Goal: Feedback & Contribution: Leave review/rating

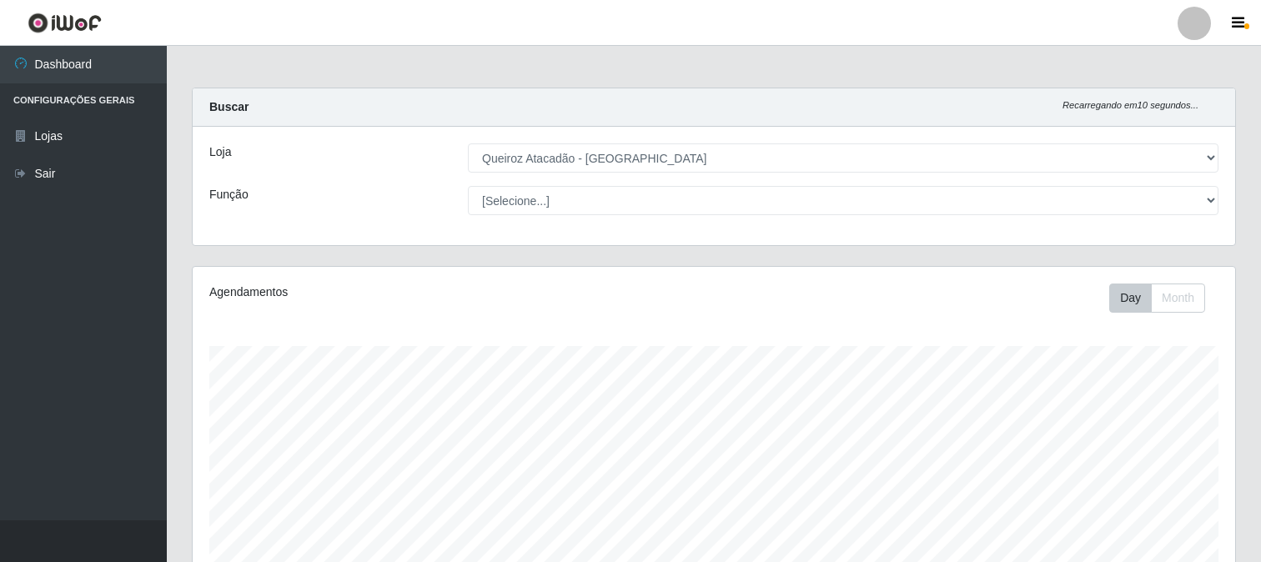
select select "464"
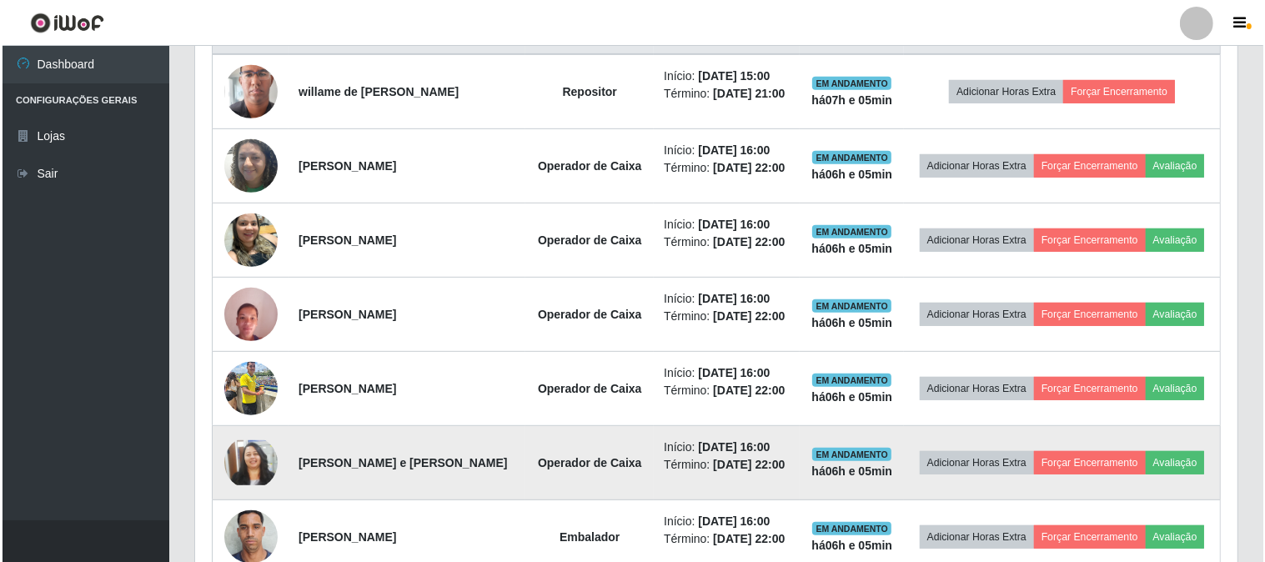
scroll to position [584, 0]
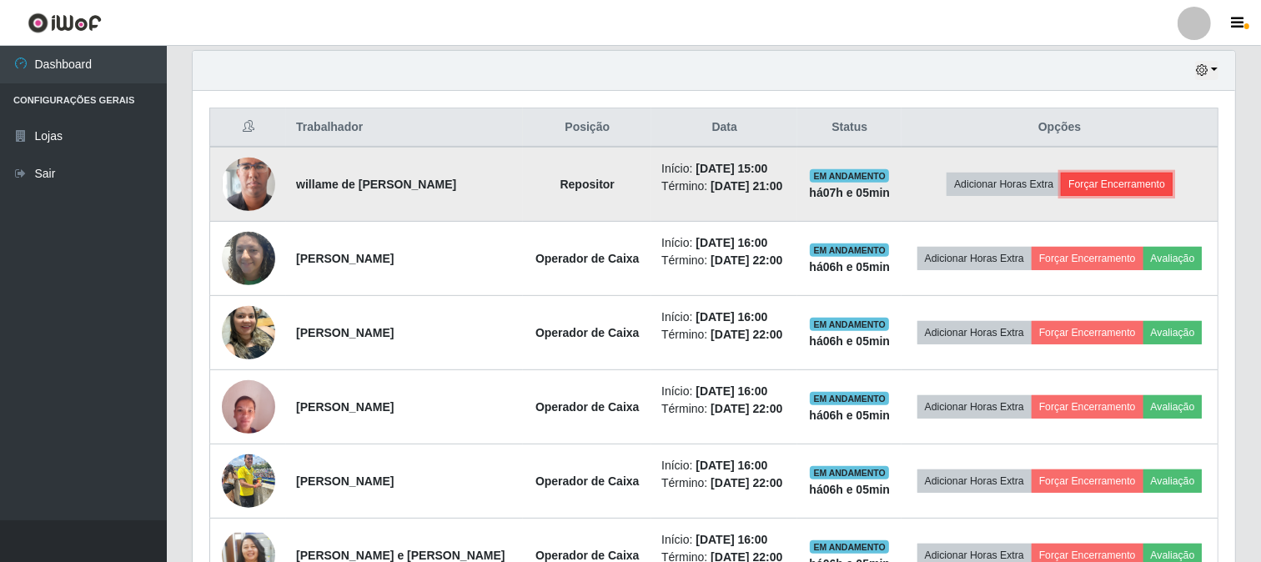
click at [1113, 173] on button "Forçar Encerramento" at bounding box center [1116, 184] width 112 height 23
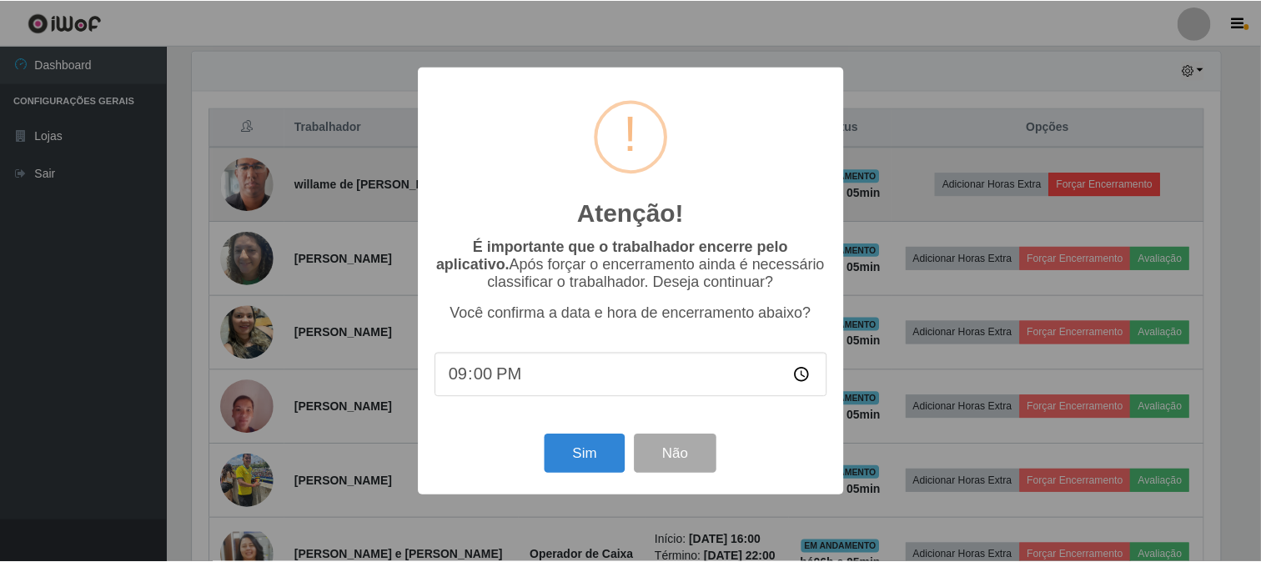
scroll to position [345, 1031]
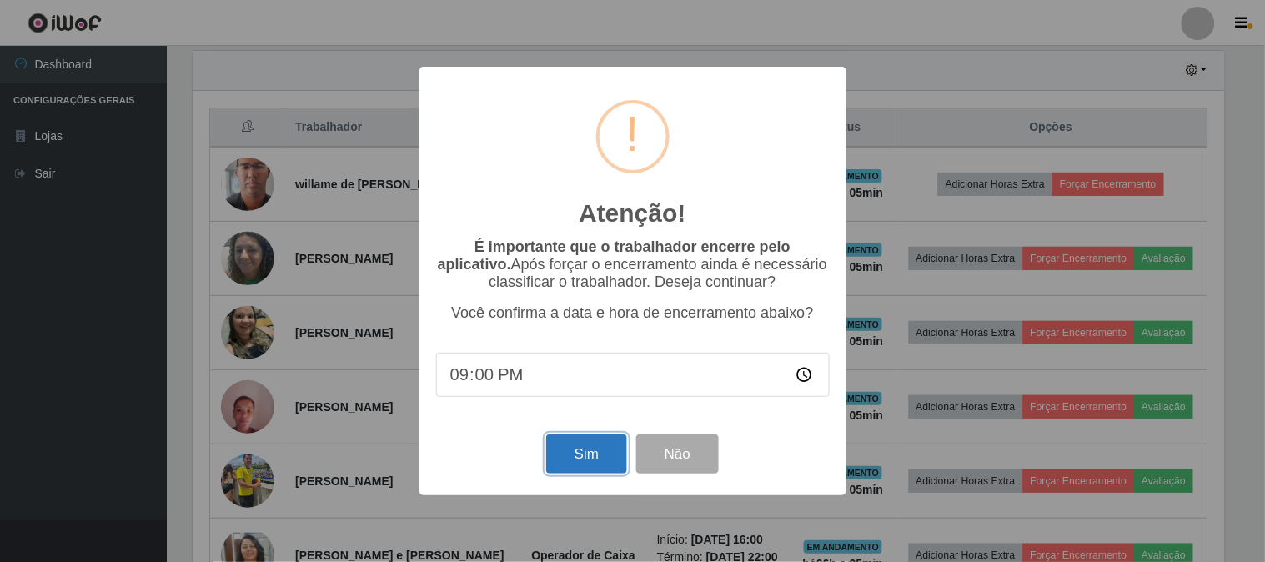
click at [603, 456] on button "Sim" at bounding box center [586, 453] width 81 height 39
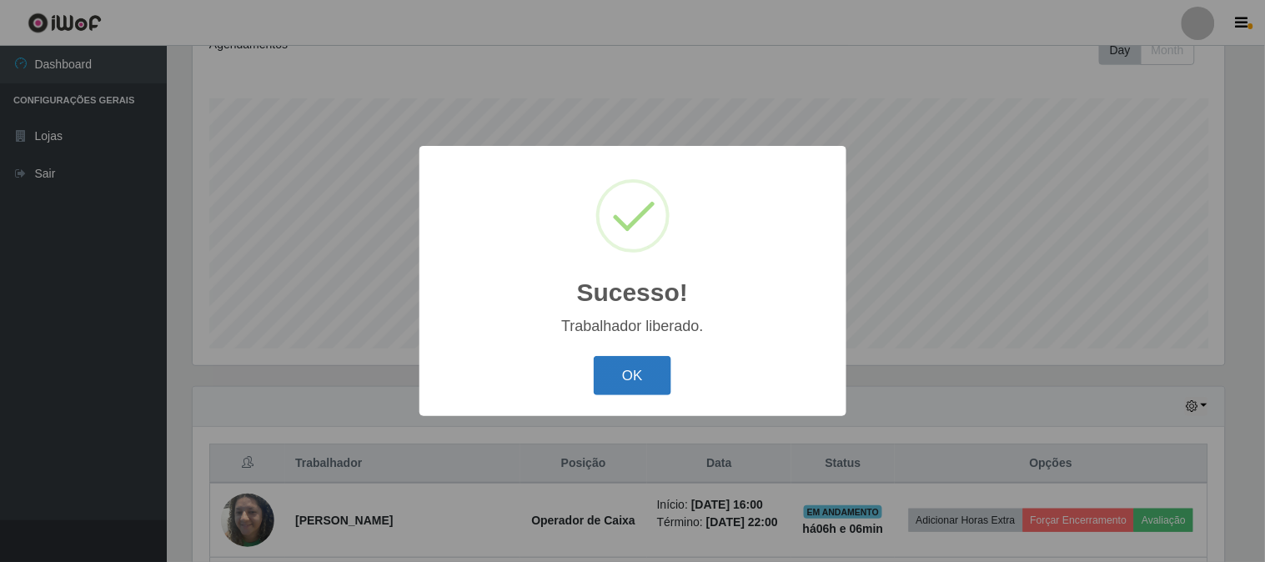
click at [604, 379] on button "OK" at bounding box center [633, 375] width 78 height 39
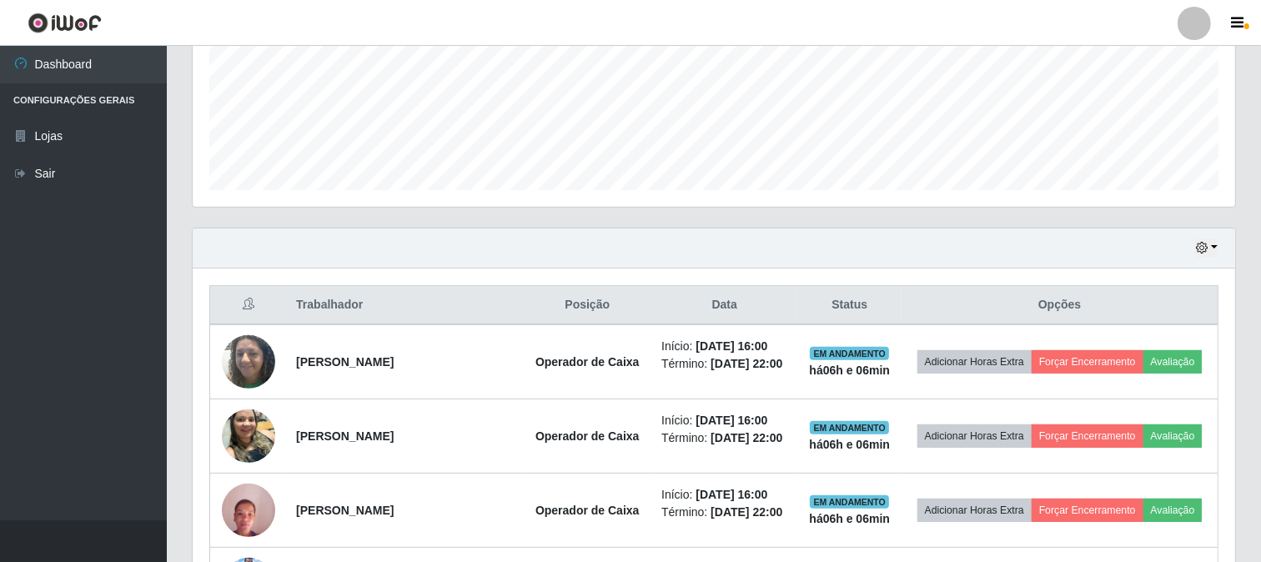
scroll to position [434, 0]
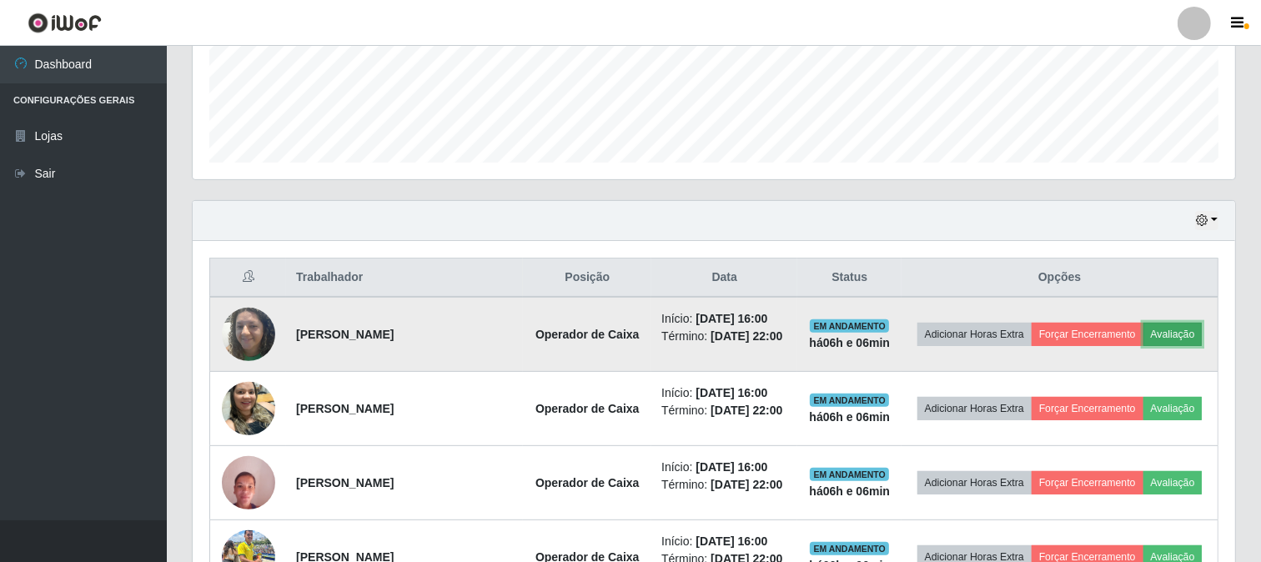
click at [1167, 335] on button "Avaliação" at bounding box center [1172, 334] width 59 height 23
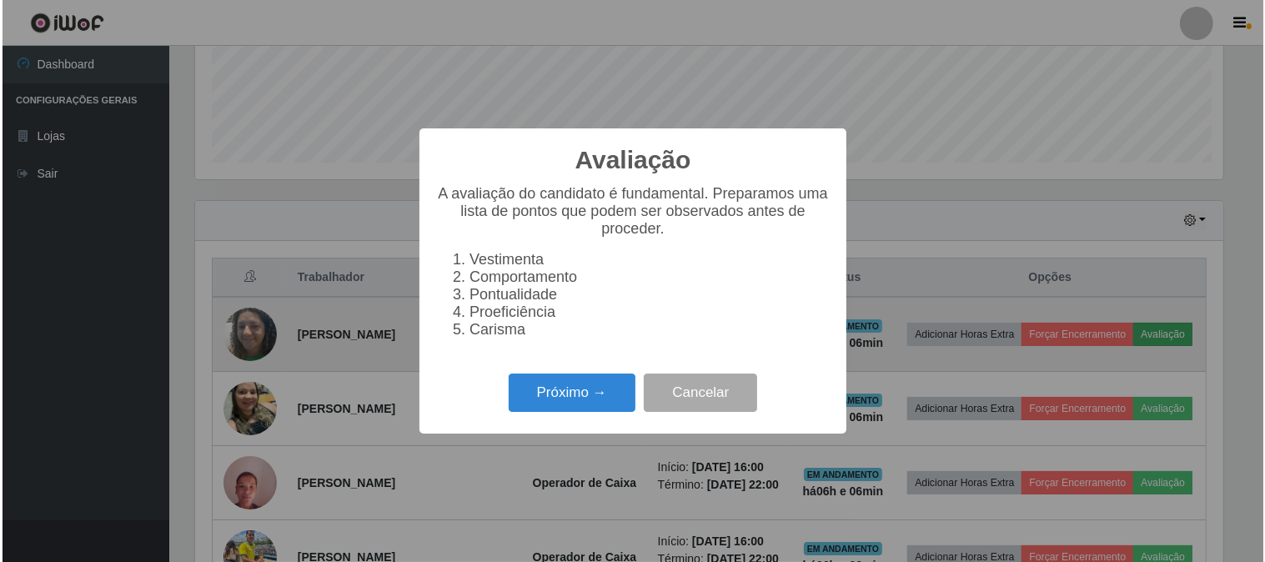
scroll to position [345, 1031]
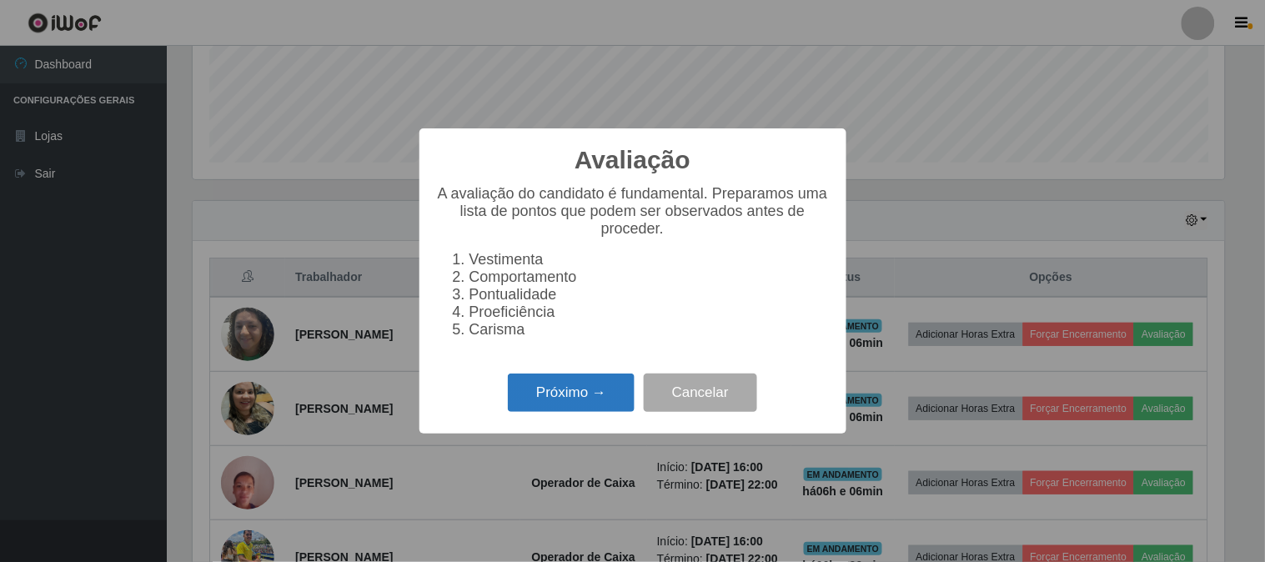
click at [564, 393] on button "Próximo →" at bounding box center [571, 392] width 127 height 39
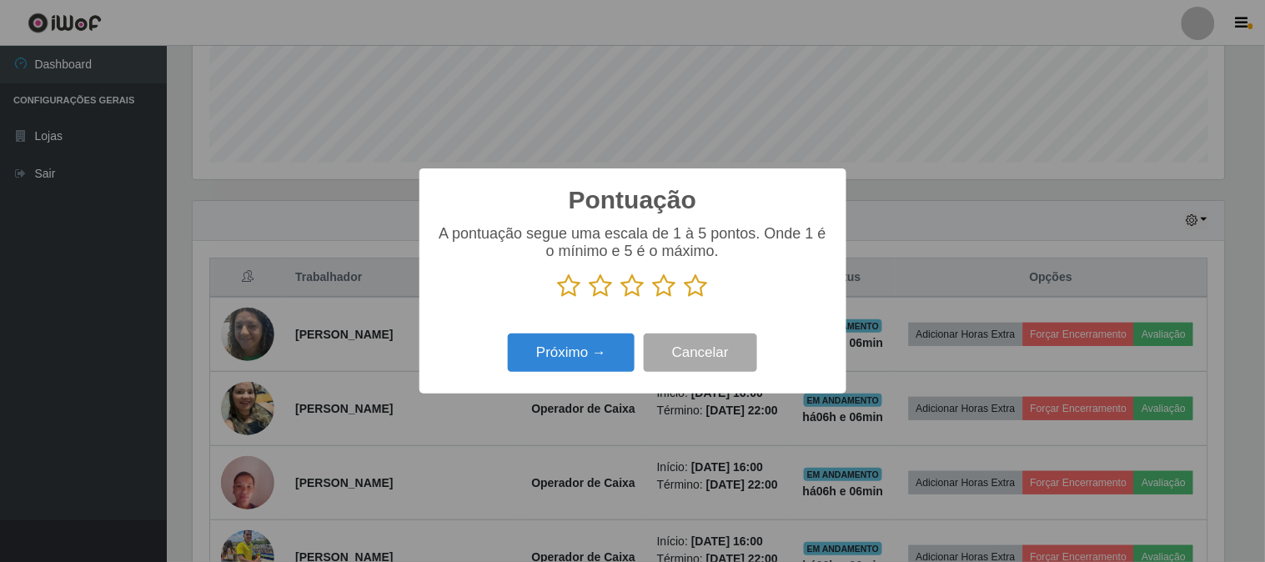
click at [699, 290] on icon at bounding box center [695, 285] width 23 height 25
click at [684, 298] on input "radio" at bounding box center [684, 298] width 0 height 0
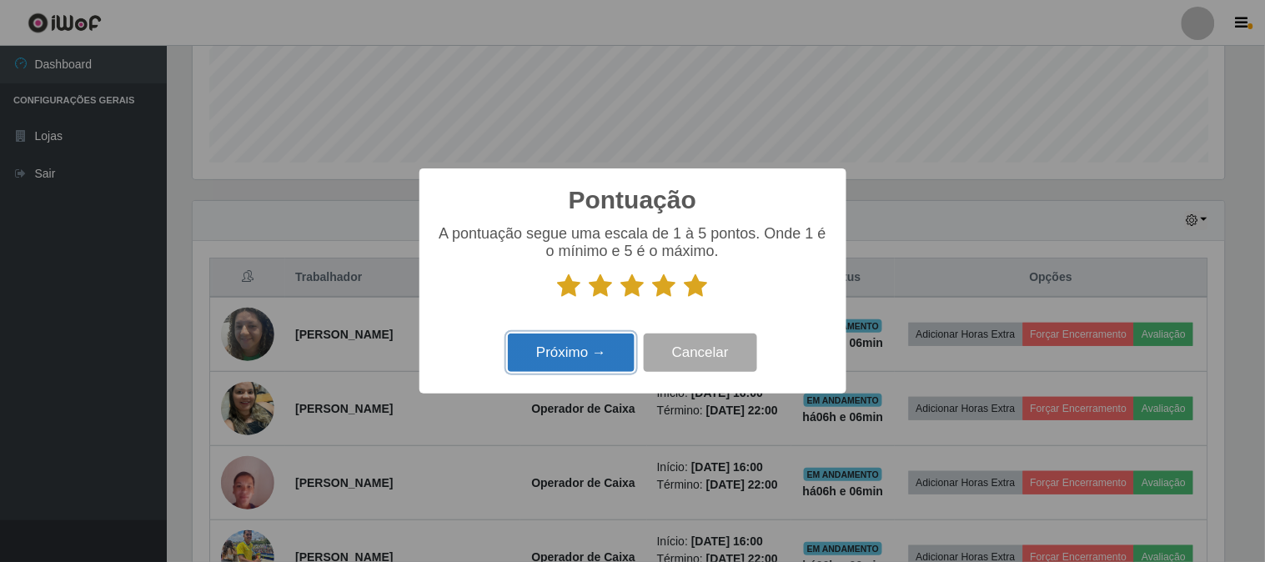
click at [614, 343] on button "Próximo →" at bounding box center [571, 352] width 127 height 39
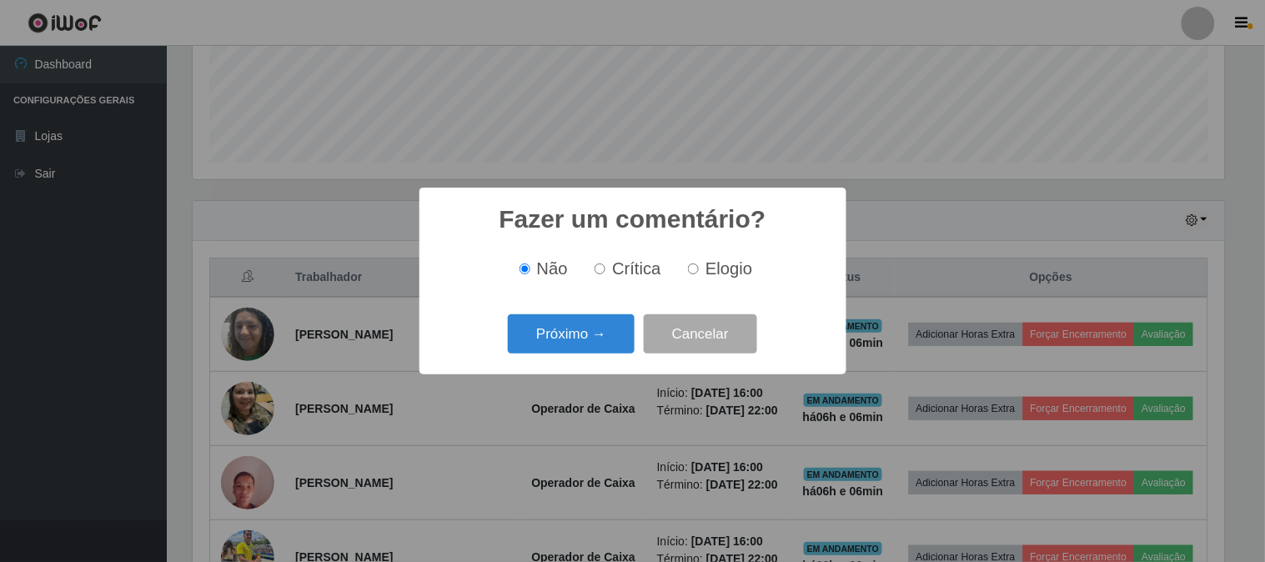
click at [694, 272] on input "Elogio" at bounding box center [693, 268] width 11 height 11
radio input "true"
click at [609, 327] on button "Próximo →" at bounding box center [571, 333] width 127 height 39
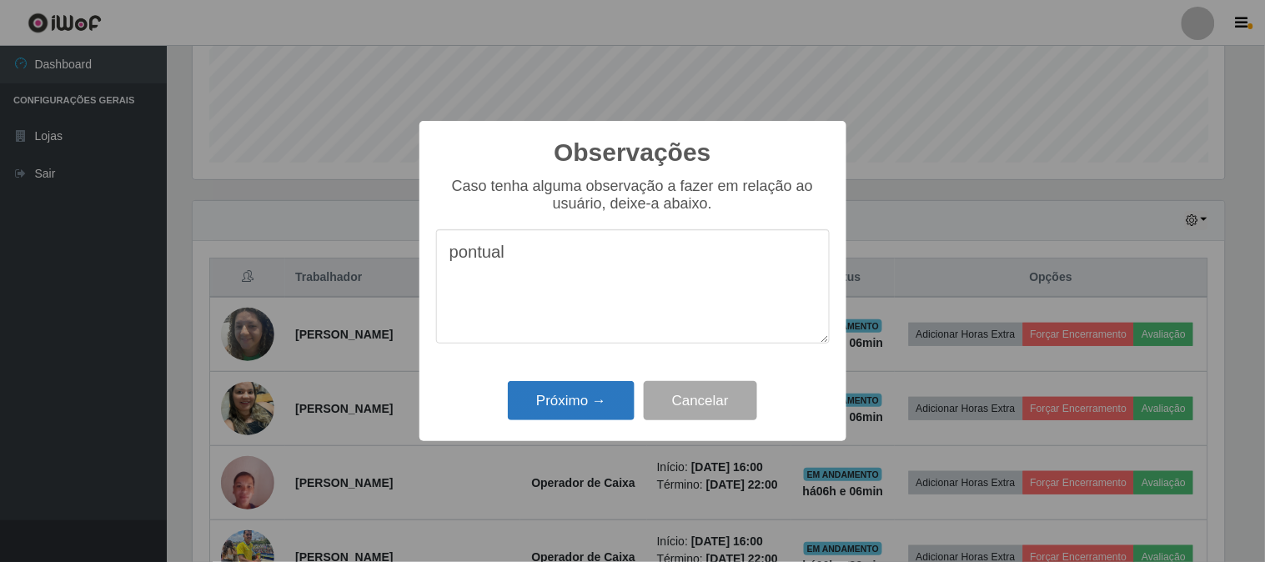
type textarea "pontual"
click at [595, 395] on button "Próximo →" at bounding box center [571, 400] width 127 height 39
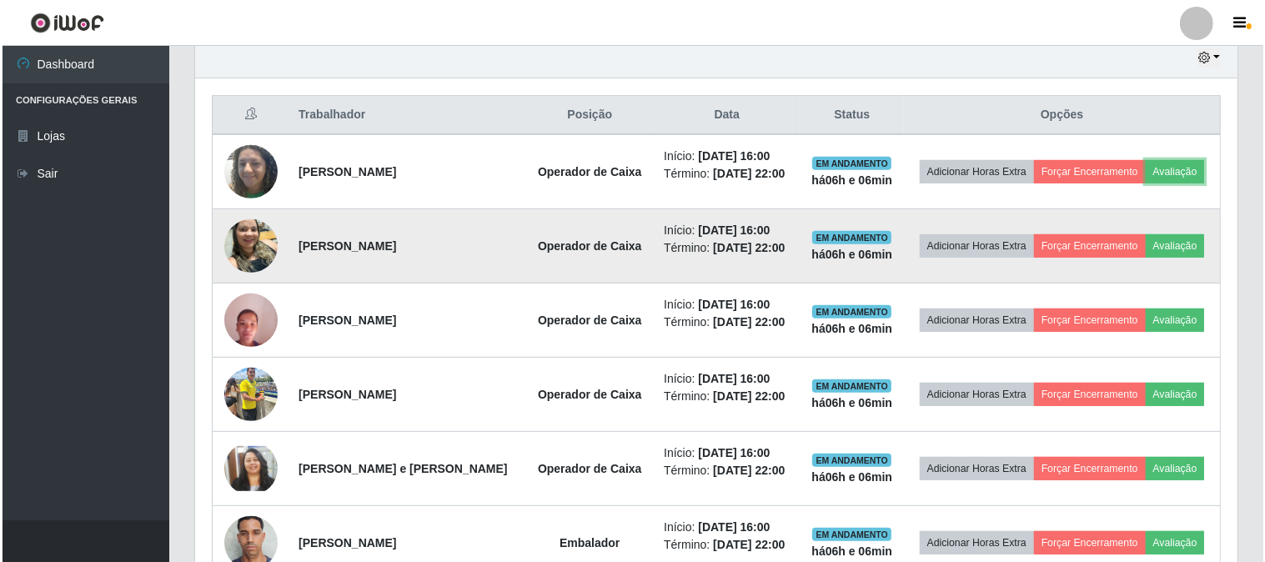
scroll to position [619, 0]
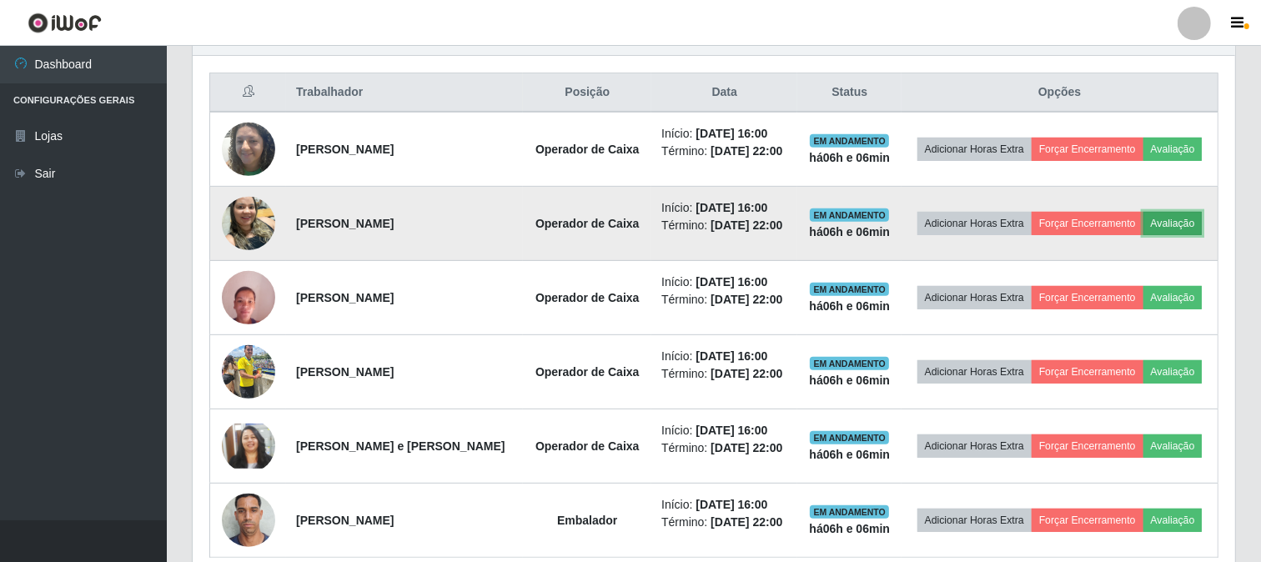
click at [1160, 228] on button "Avaliação" at bounding box center [1172, 223] width 59 height 23
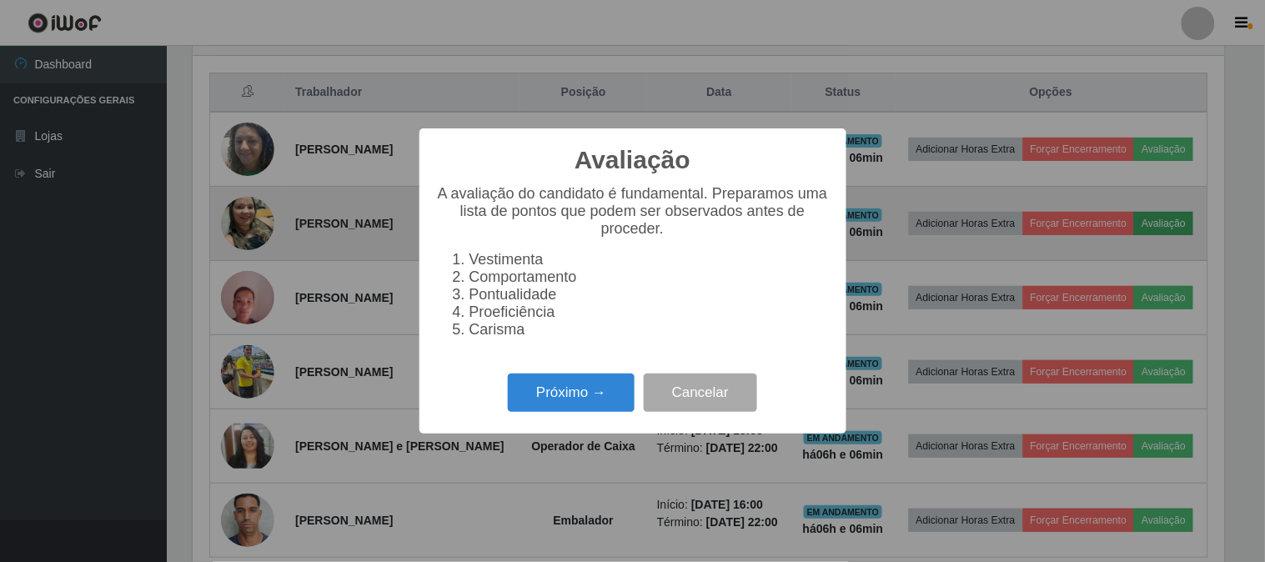
scroll to position [345, 1031]
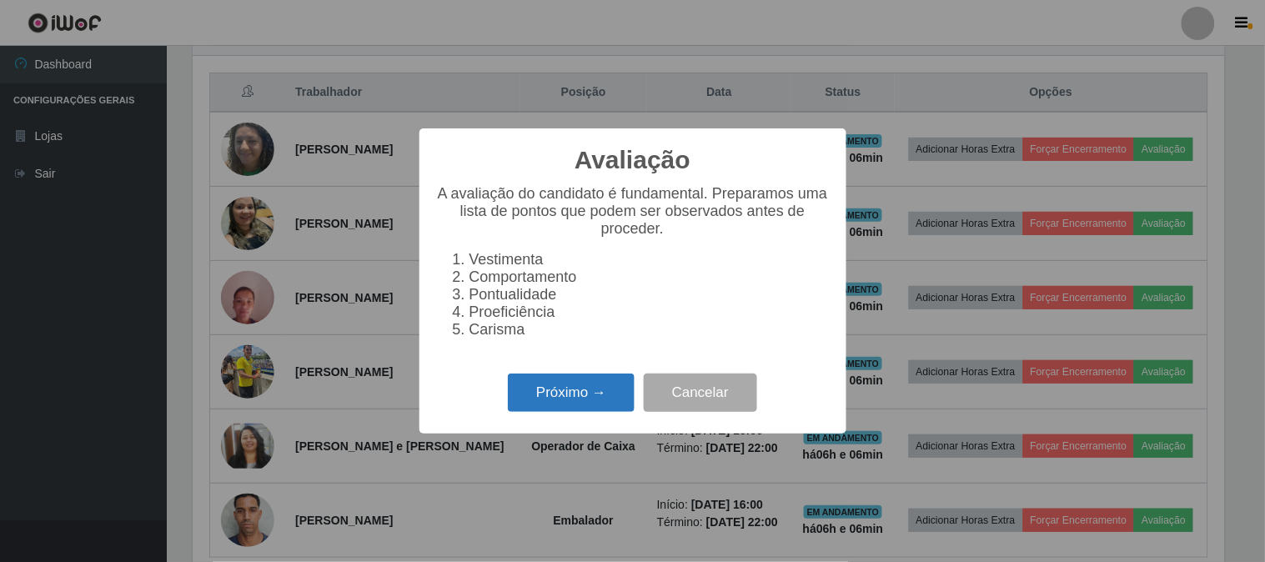
click at [575, 406] on button "Próximo →" at bounding box center [571, 392] width 127 height 39
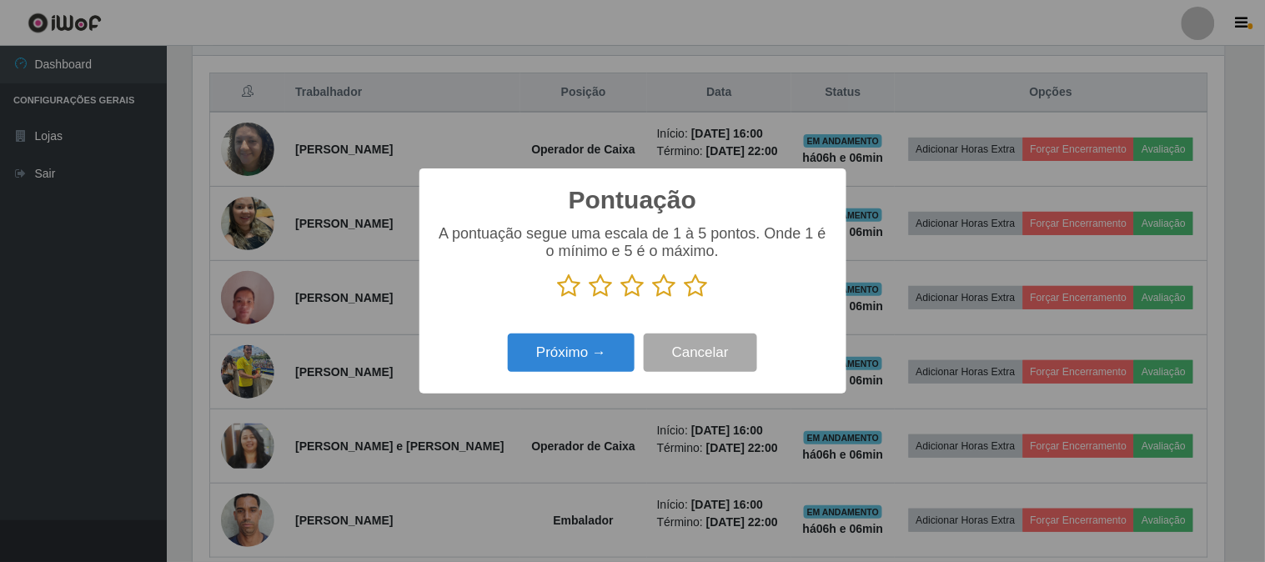
click at [702, 289] on icon at bounding box center [695, 285] width 23 height 25
click at [684, 298] on input "radio" at bounding box center [684, 298] width 0 height 0
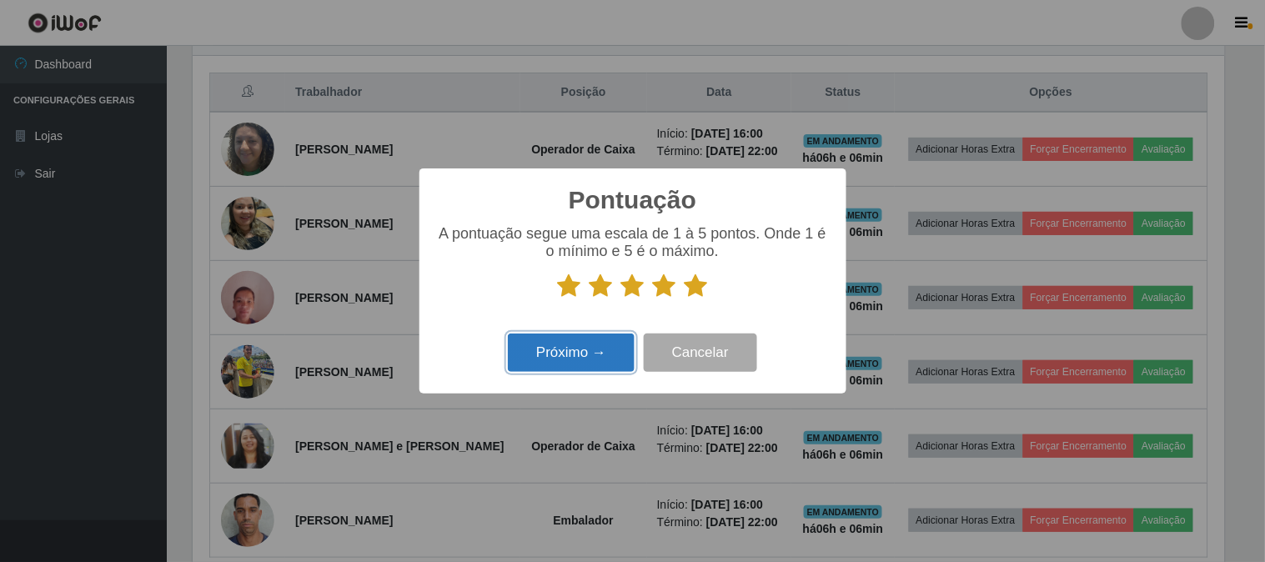
click at [618, 351] on button "Próximo →" at bounding box center [571, 352] width 127 height 39
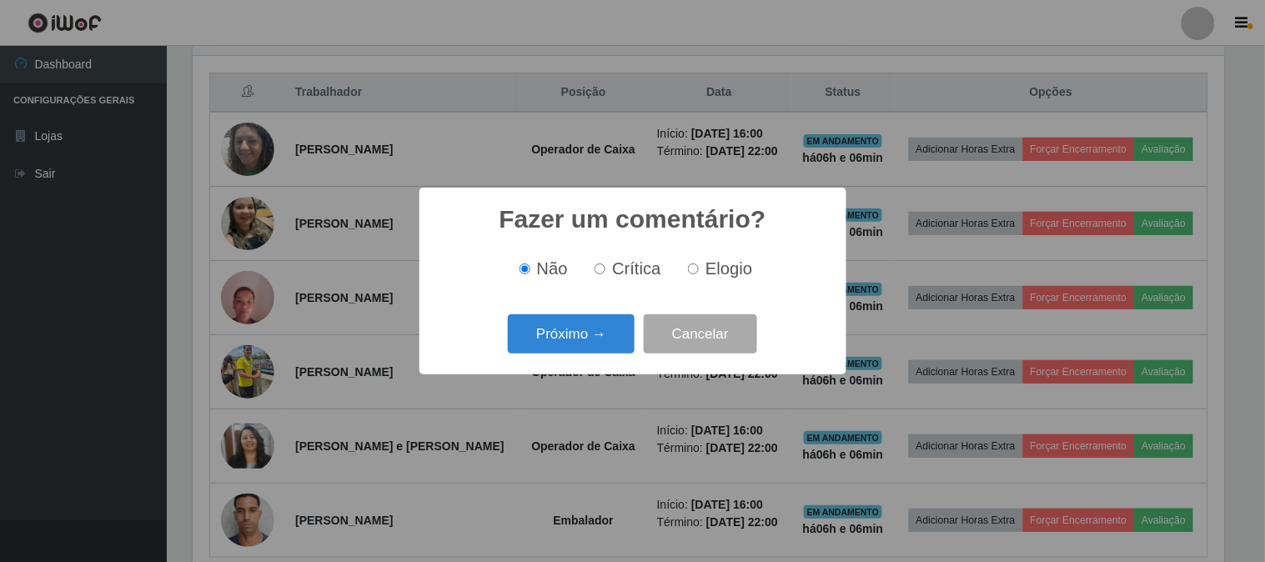
click at [688, 268] on input "Elogio" at bounding box center [693, 268] width 11 height 11
radio input "true"
click at [604, 332] on button "Próximo →" at bounding box center [571, 333] width 127 height 39
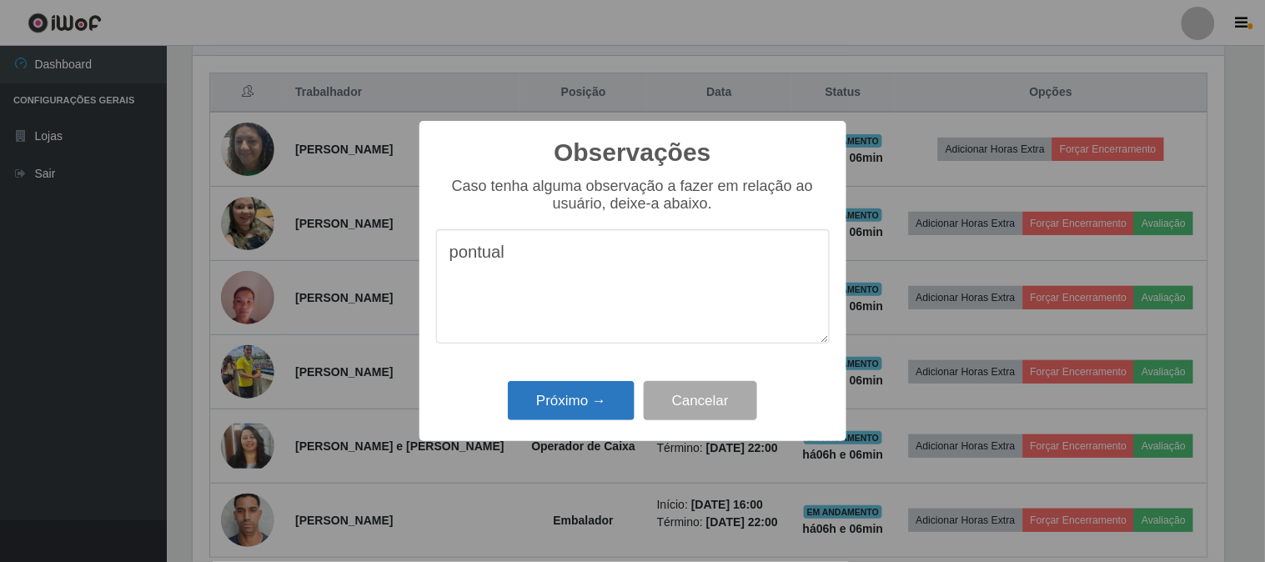
type textarea "pontual"
click at [585, 388] on button "Próximo →" at bounding box center [571, 400] width 127 height 39
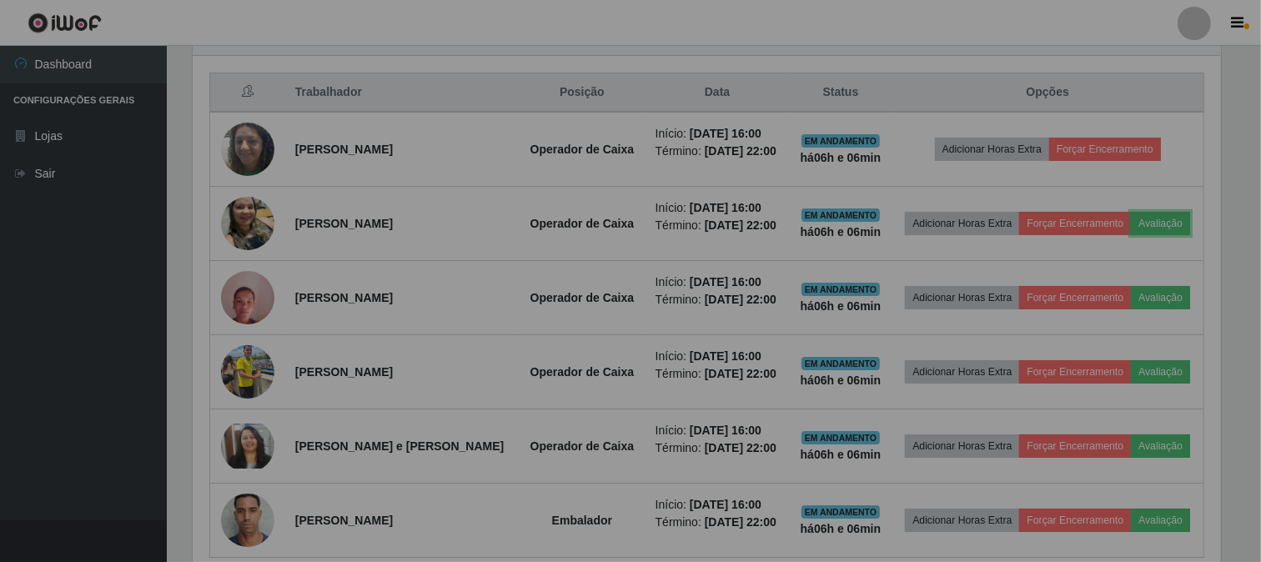
scroll to position [345, 1042]
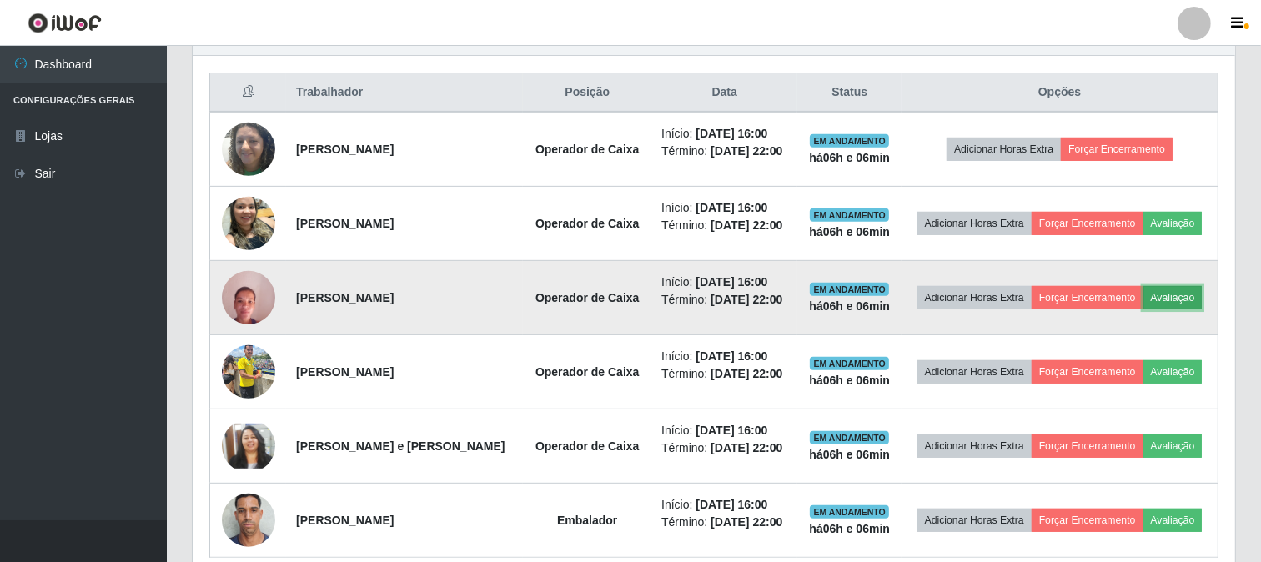
click at [1180, 290] on button "Avaliação" at bounding box center [1172, 297] width 59 height 23
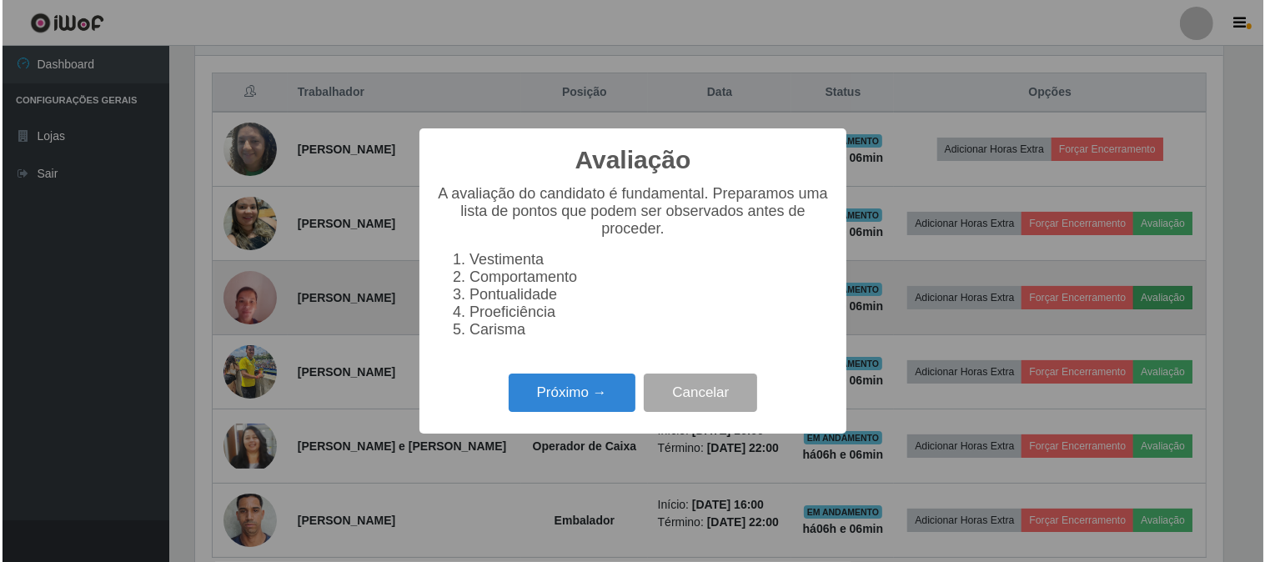
scroll to position [0, 0]
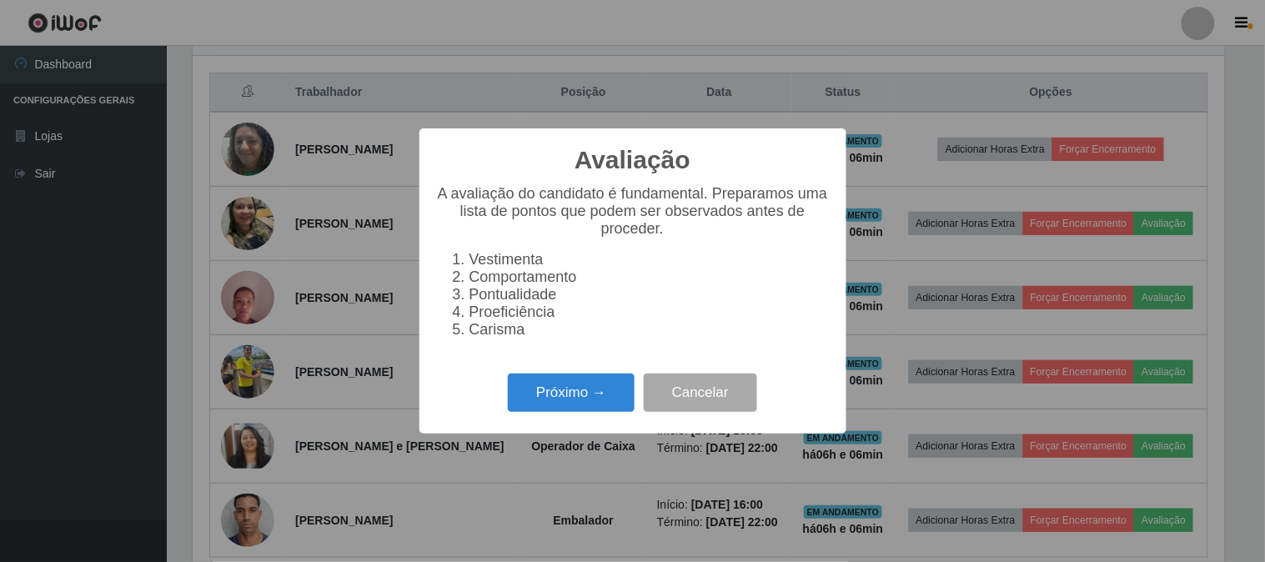
click at [549, 416] on div "Próximo → Cancelar" at bounding box center [632, 392] width 393 height 48
click at [550, 410] on button "Próximo →" at bounding box center [571, 392] width 127 height 39
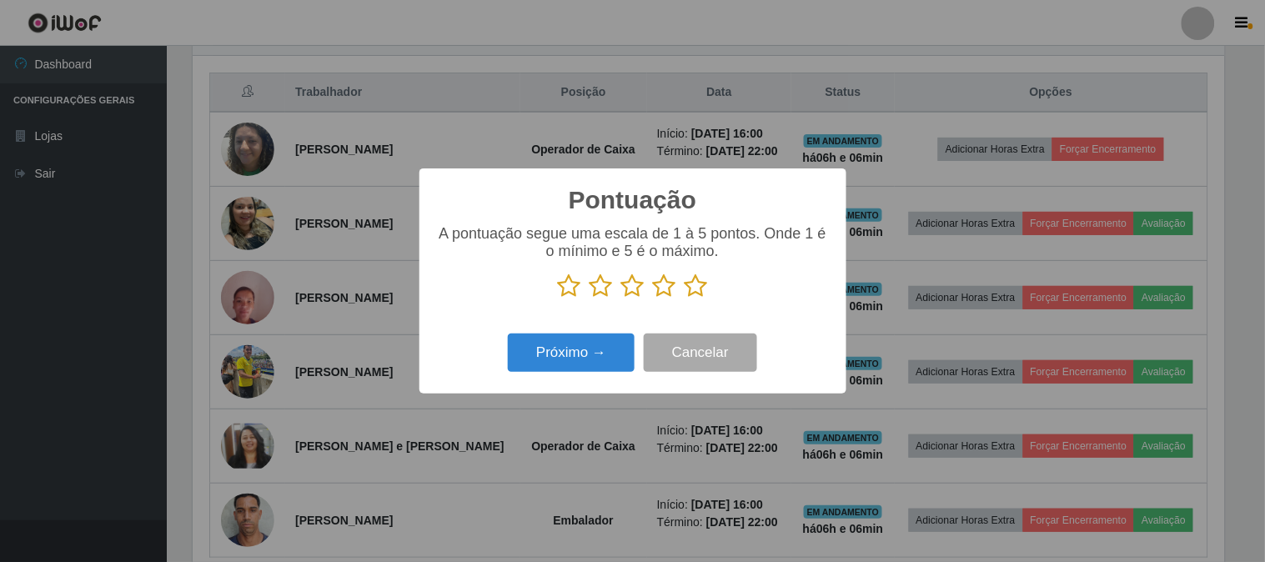
click at [693, 289] on icon at bounding box center [695, 285] width 23 height 25
click at [684, 298] on input "radio" at bounding box center [684, 298] width 0 height 0
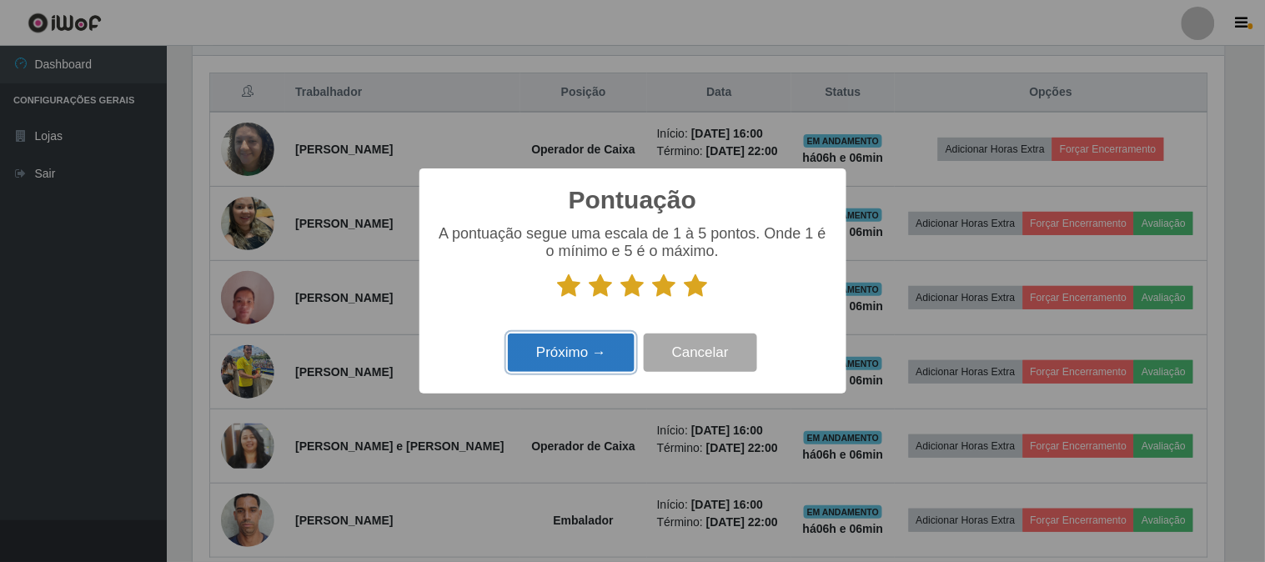
click at [619, 345] on button "Próximo →" at bounding box center [571, 352] width 127 height 39
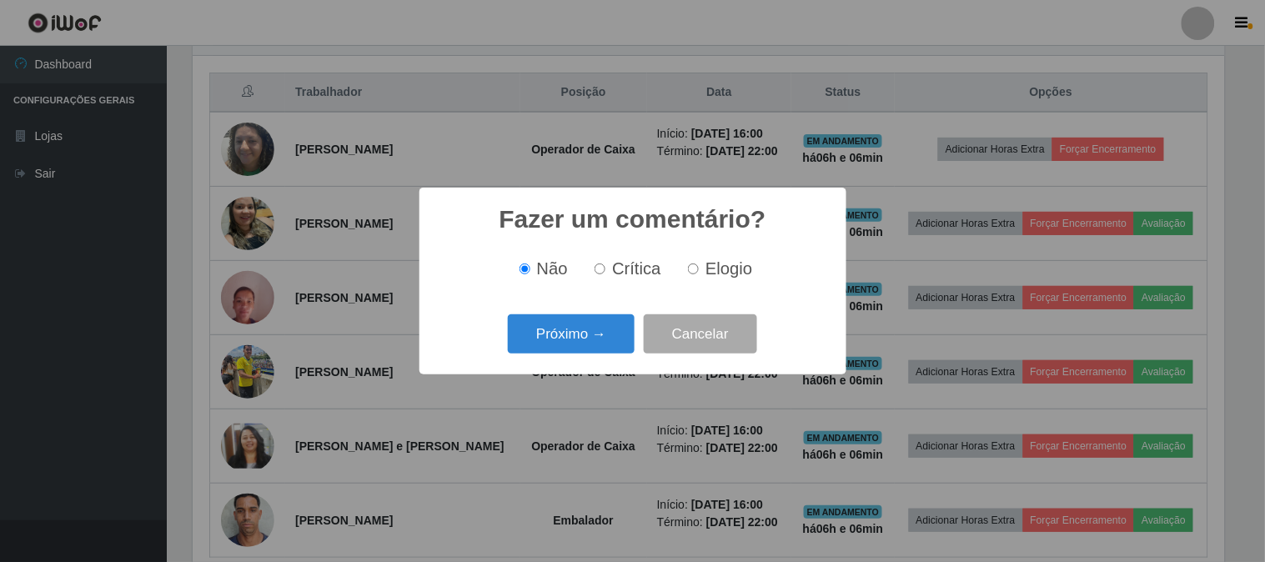
click at [696, 261] on label "Elogio" at bounding box center [716, 268] width 71 height 19
click at [696, 263] on input "Elogio" at bounding box center [693, 268] width 11 height 11
radio input "true"
drag, startPoint x: 684, startPoint y: 283, endPoint x: 569, endPoint y: 332, distance: 124.8
click at [569, 332] on button "Próximo →" at bounding box center [571, 333] width 127 height 39
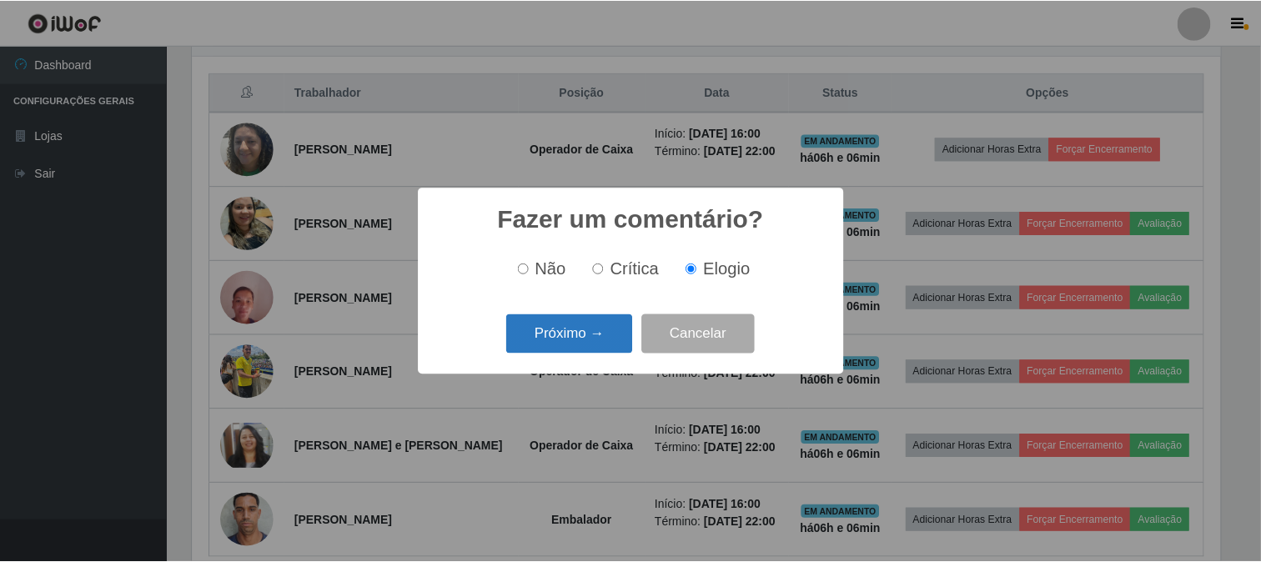
scroll to position [833332, 832645]
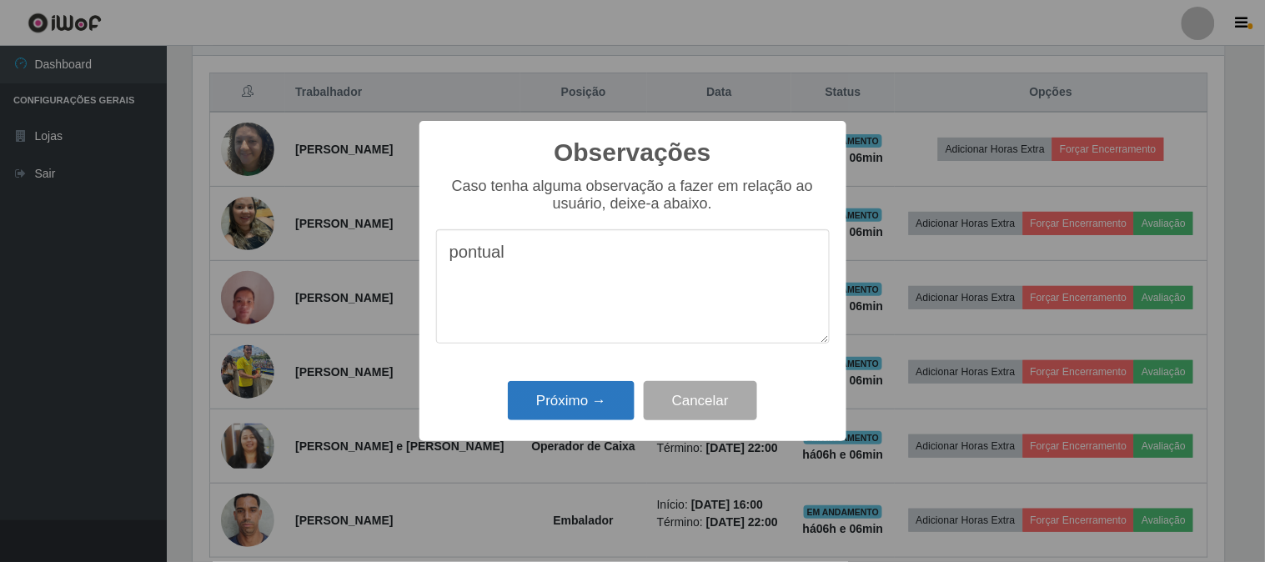
type textarea "pontual"
click at [598, 400] on button "Próximo →" at bounding box center [571, 400] width 127 height 39
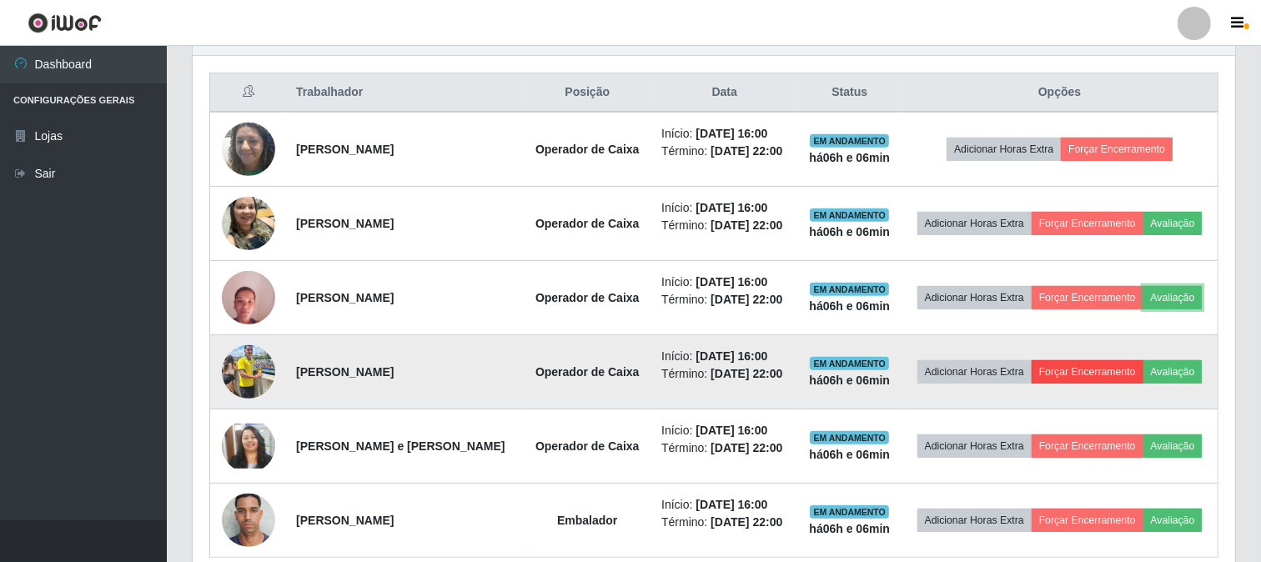
scroll to position [694, 0]
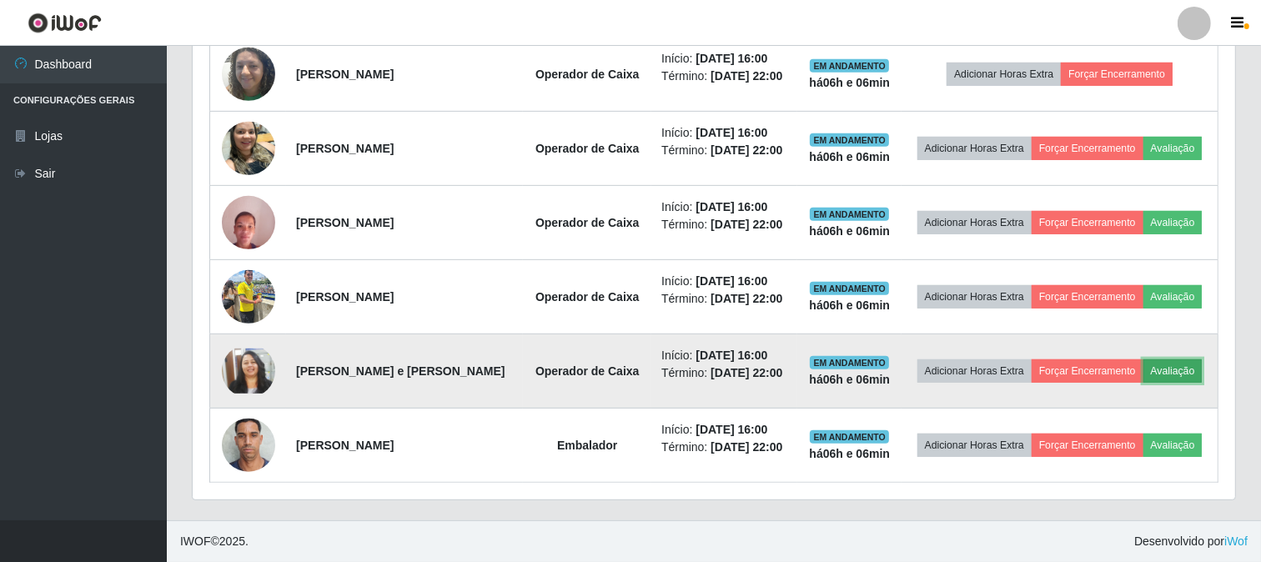
click at [1197, 364] on button "Avaliação" at bounding box center [1172, 370] width 59 height 23
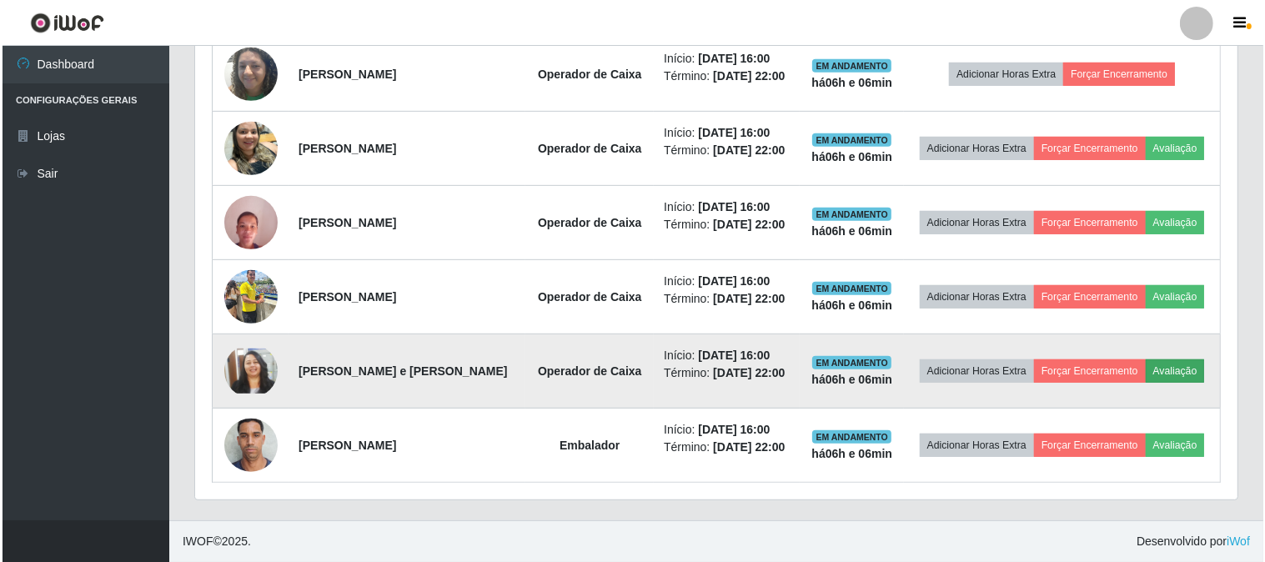
scroll to position [345, 1031]
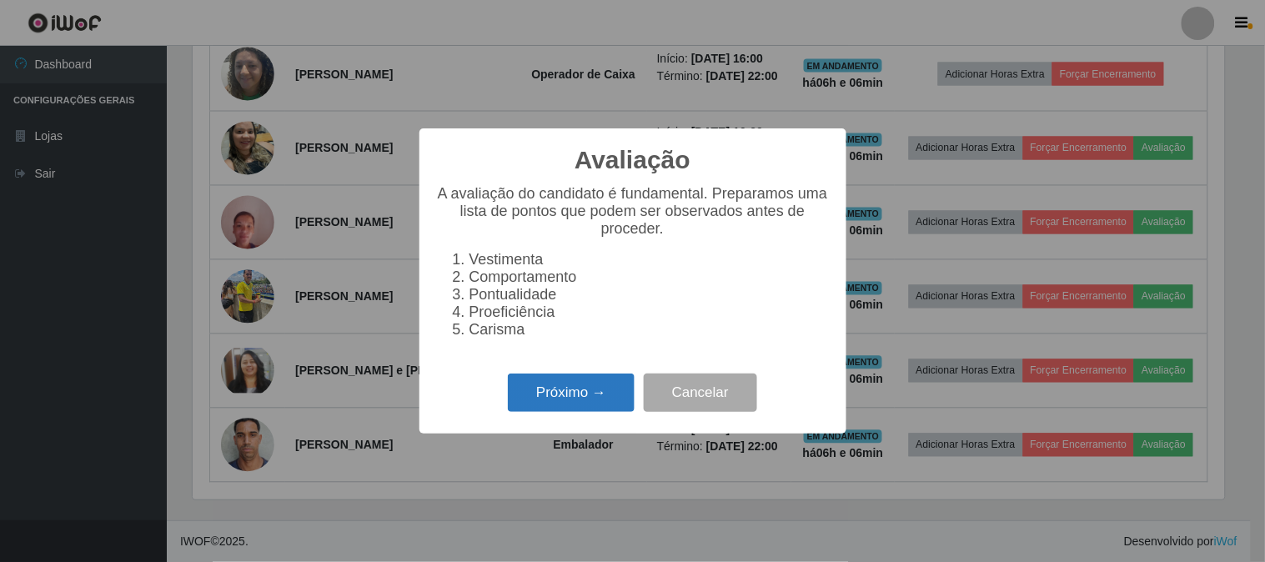
click at [539, 395] on button "Próximo →" at bounding box center [571, 392] width 127 height 39
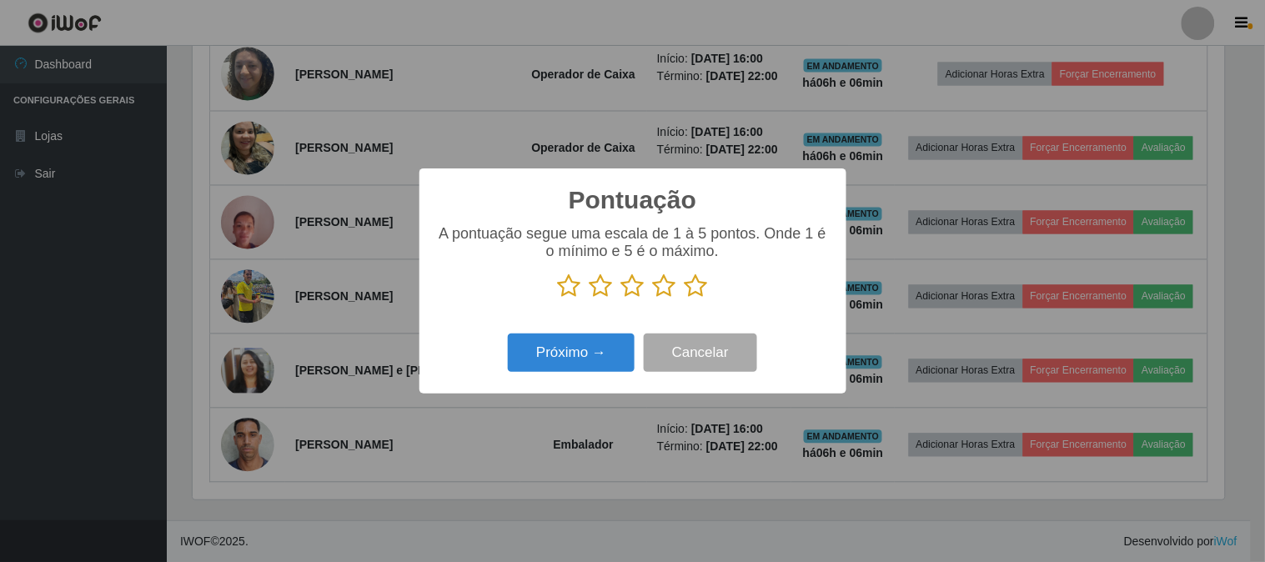
click at [702, 292] on icon at bounding box center [695, 285] width 23 height 25
click at [684, 298] on input "radio" at bounding box center [684, 298] width 0 height 0
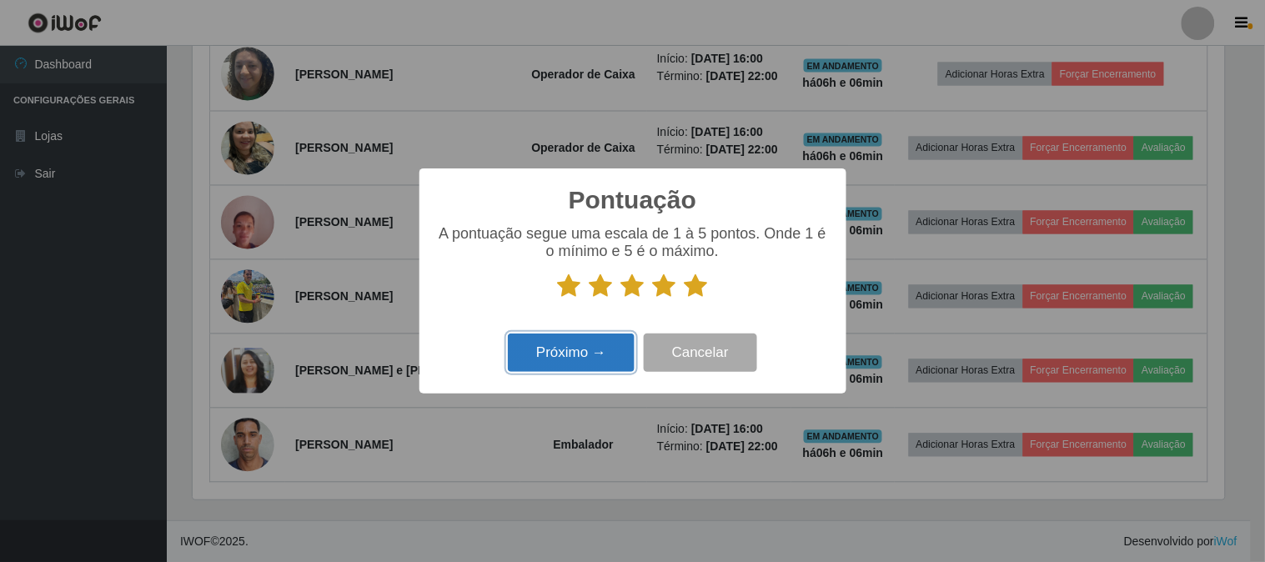
click at [585, 356] on button "Próximo →" at bounding box center [571, 352] width 127 height 39
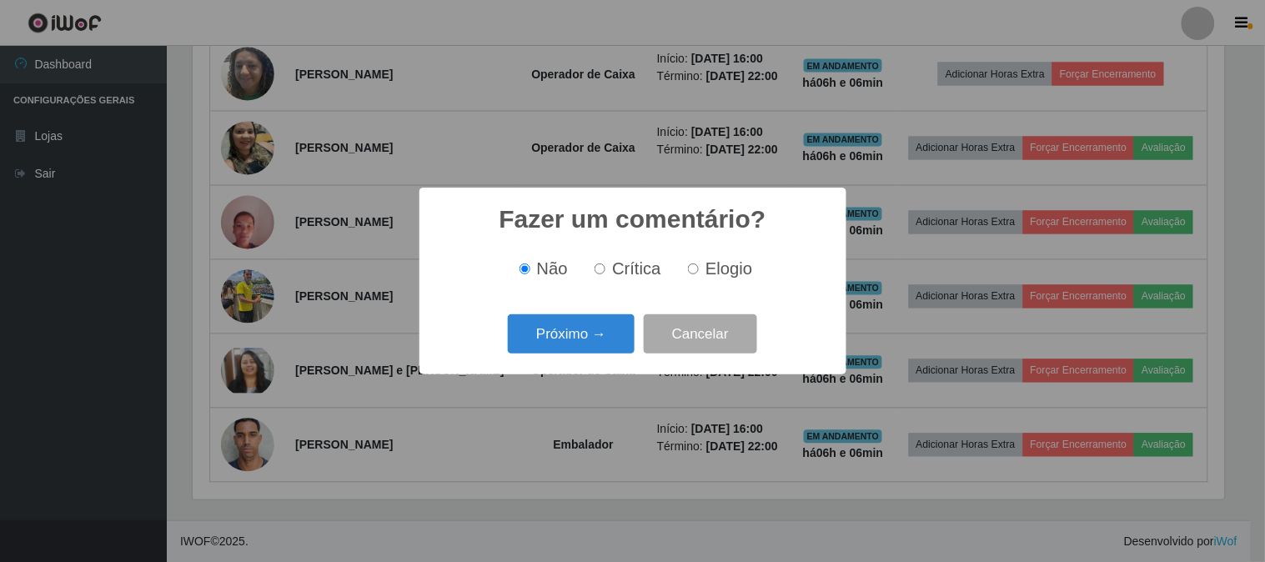
click at [698, 263] on label "Elogio" at bounding box center [716, 268] width 71 height 19
click at [698, 263] on input "Elogio" at bounding box center [693, 268] width 11 height 11
radio input "true"
click at [562, 333] on button "Próximo →" at bounding box center [571, 333] width 127 height 39
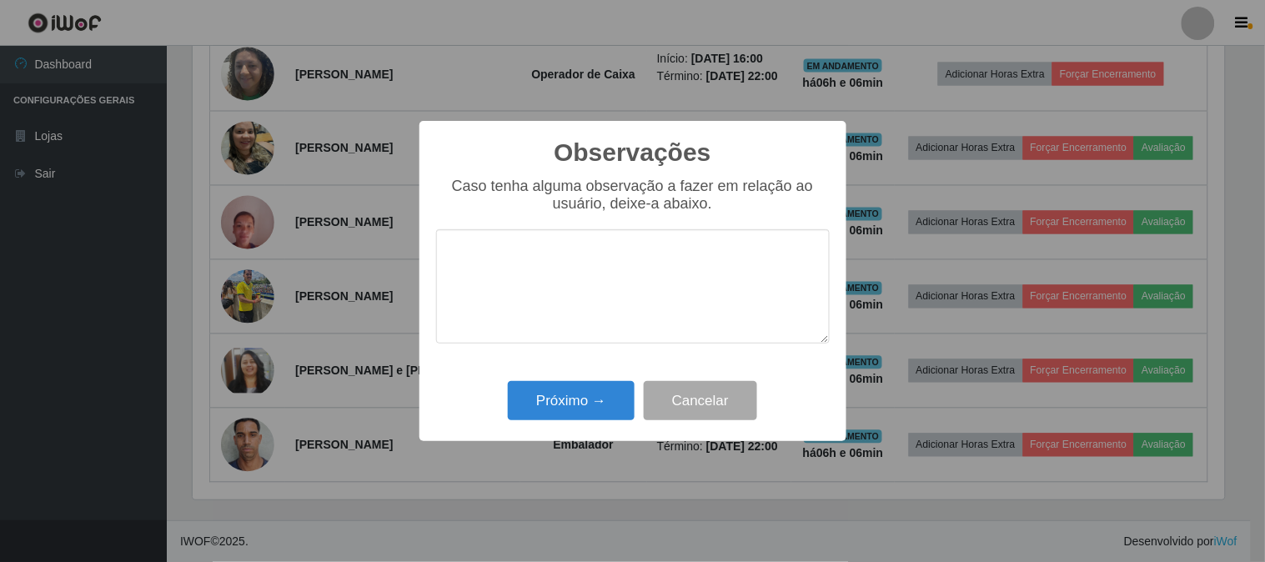
click at [595, 308] on textarea at bounding box center [632, 286] width 393 height 114
type textarea "pontual"
click at [589, 386] on button "Próximo →" at bounding box center [571, 400] width 127 height 39
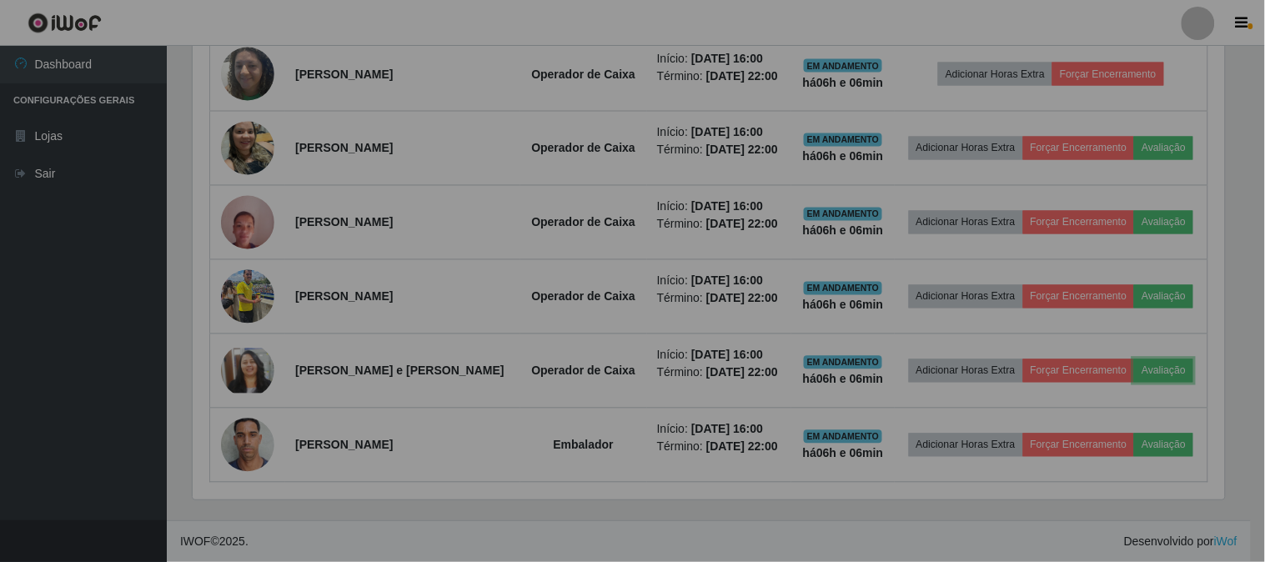
scroll to position [345, 1042]
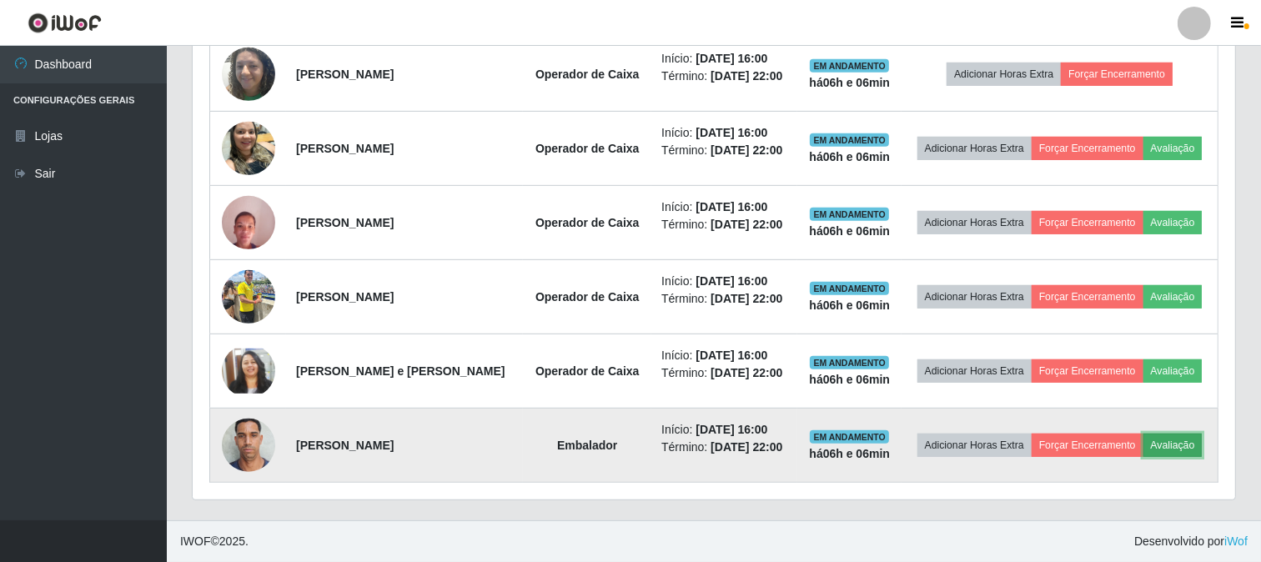
click at [1176, 443] on button "Avaliação" at bounding box center [1172, 445] width 59 height 23
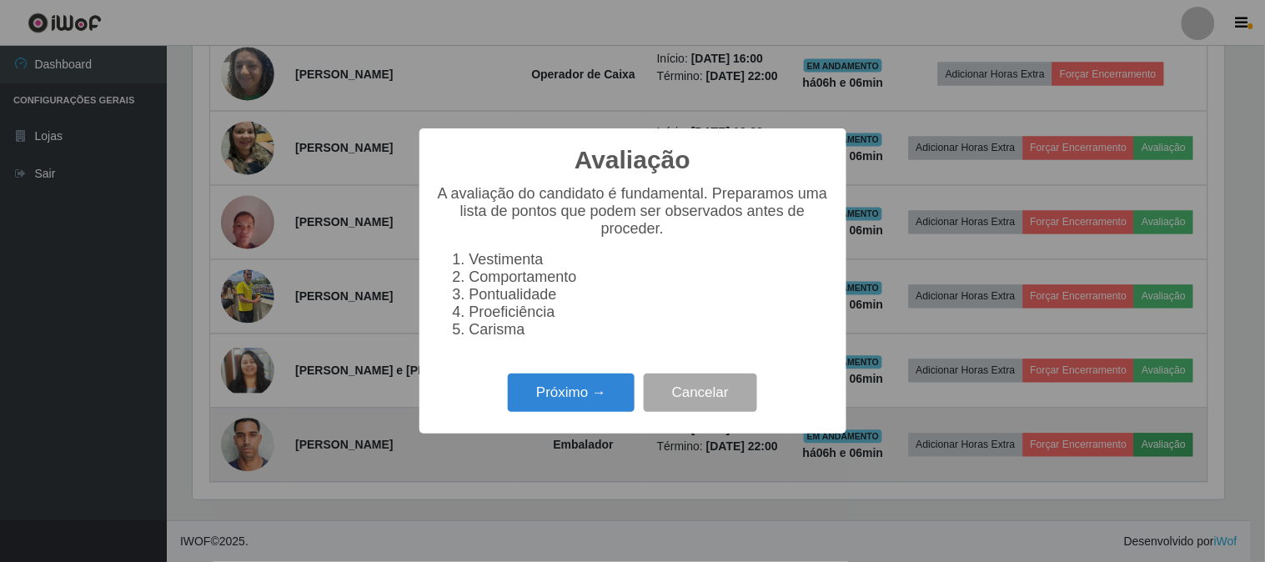
scroll to position [345, 1031]
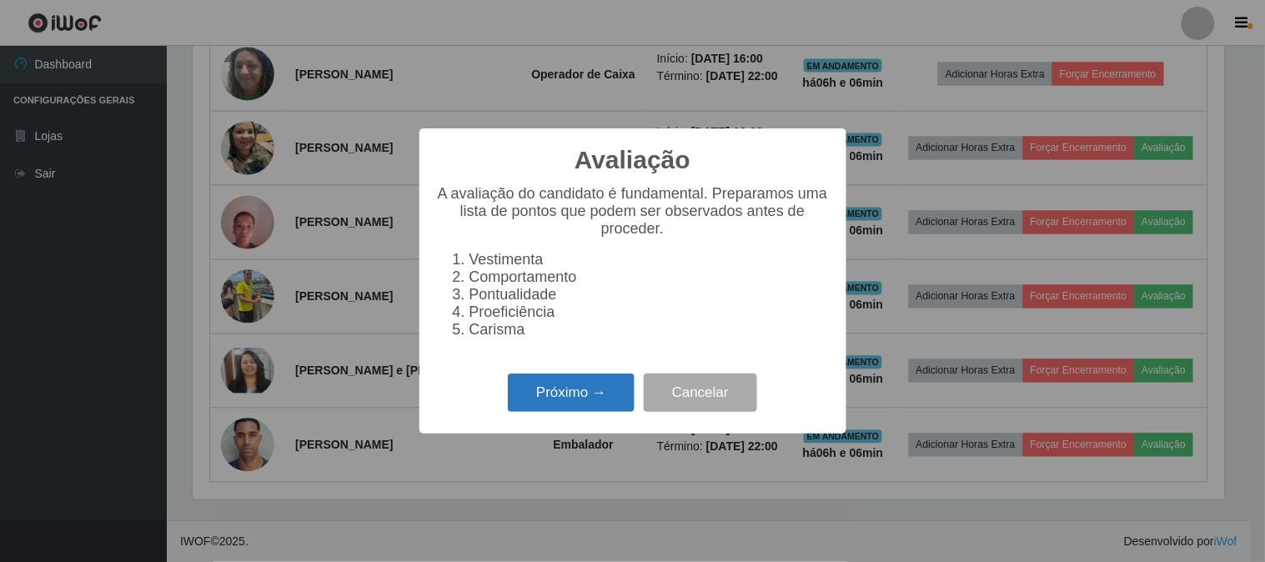
click at [536, 384] on button "Próximo →" at bounding box center [571, 392] width 127 height 39
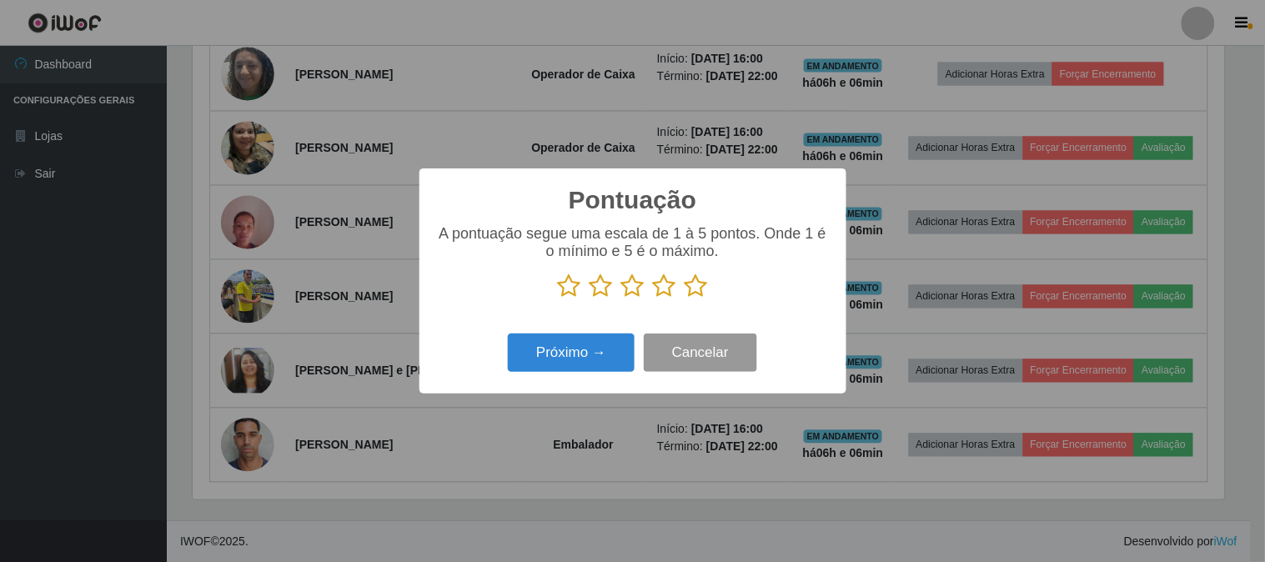
scroll to position [833332, 832645]
click at [697, 280] on icon at bounding box center [695, 285] width 23 height 25
click at [684, 298] on input "radio" at bounding box center [684, 298] width 0 height 0
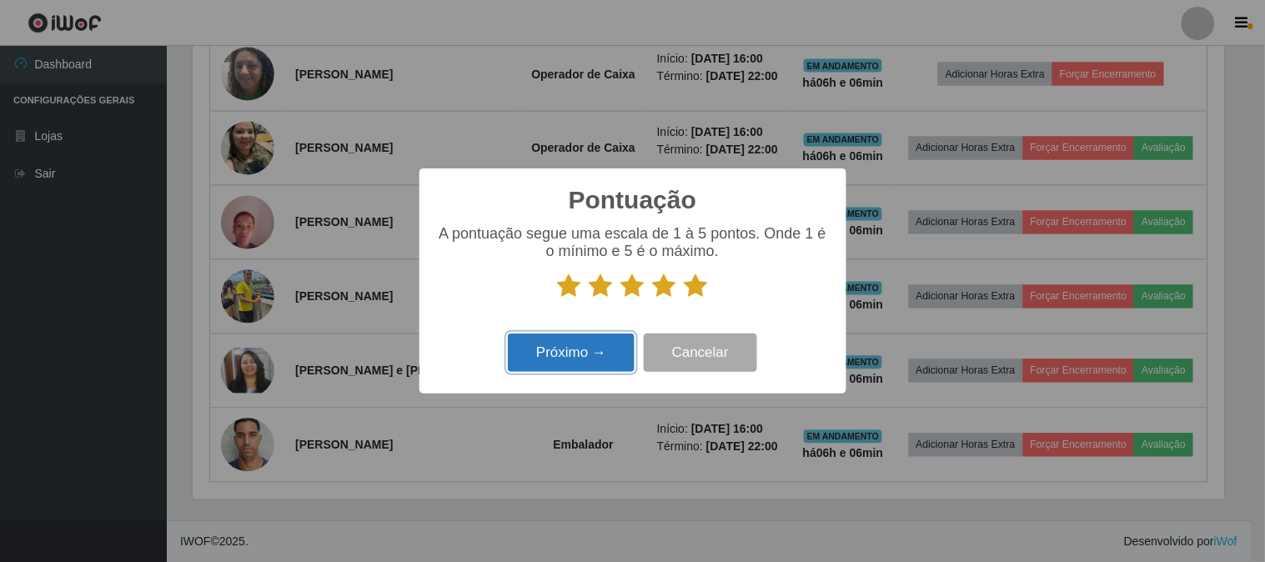
click at [570, 362] on button "Próximo →" at bounding box center [571, 352] width 127 height 39
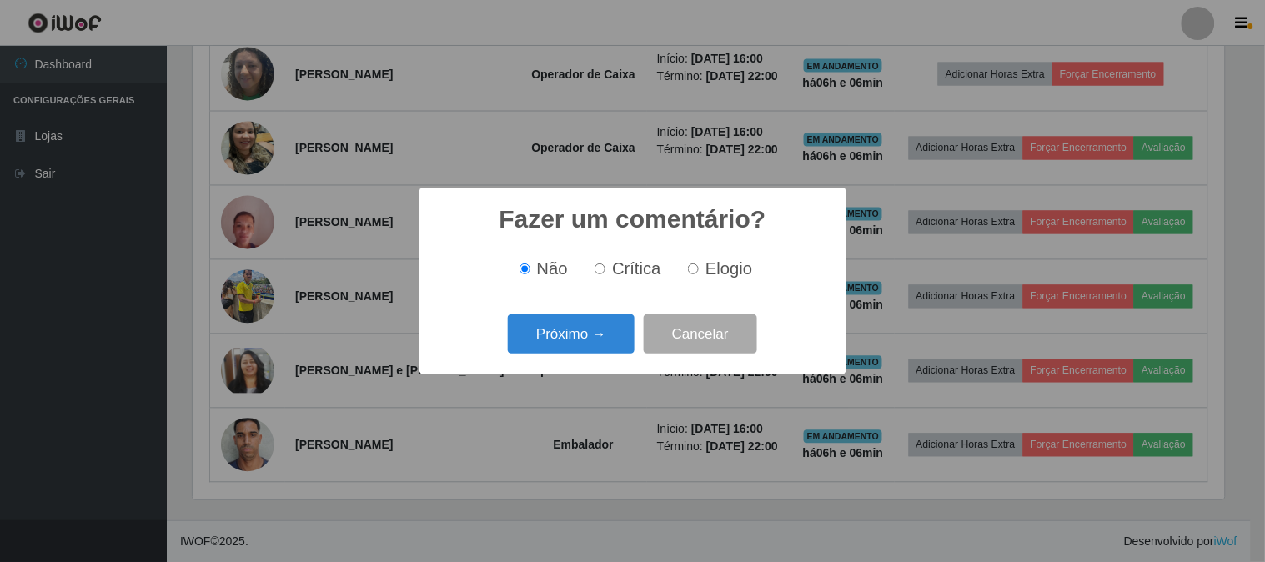
click at [698, 276] on label "Elogio" at bounding box center [716, 268] width 71 height 19
click at [698, 274] on input "Elogio" at bounding box center [693, 268] width 11 height 11
radio input "true"
click at [586, 334] on button "Próximo →" at bounding box center [571, 333] width 127 height 39
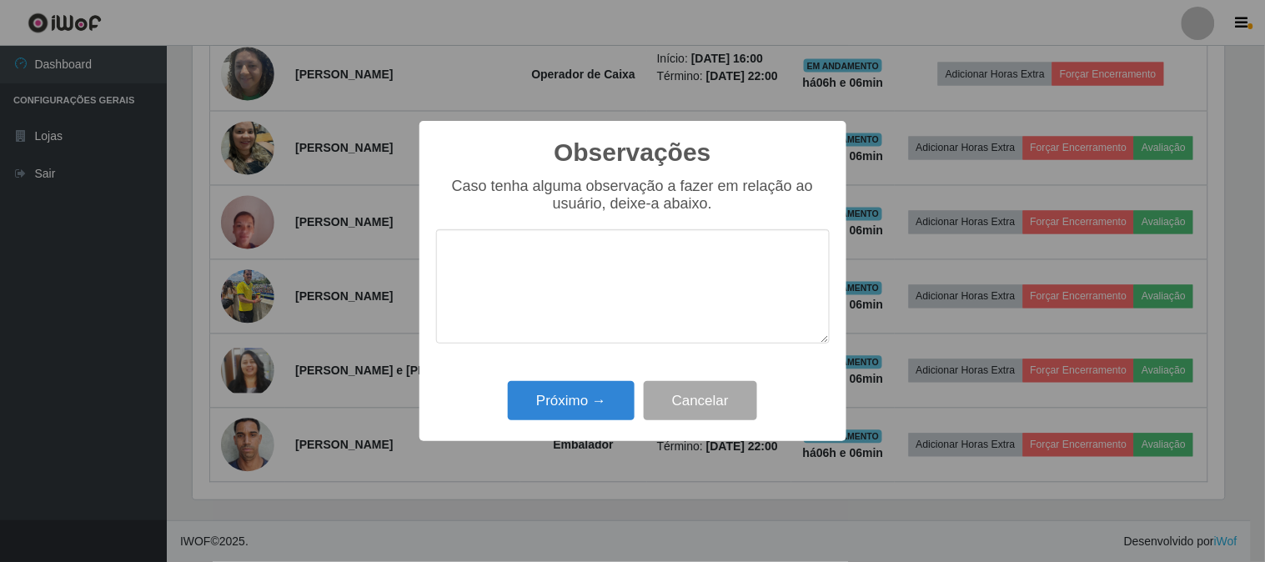
click at [657, 251] on textarea at bounding box center [632, 286] width 393 height 114
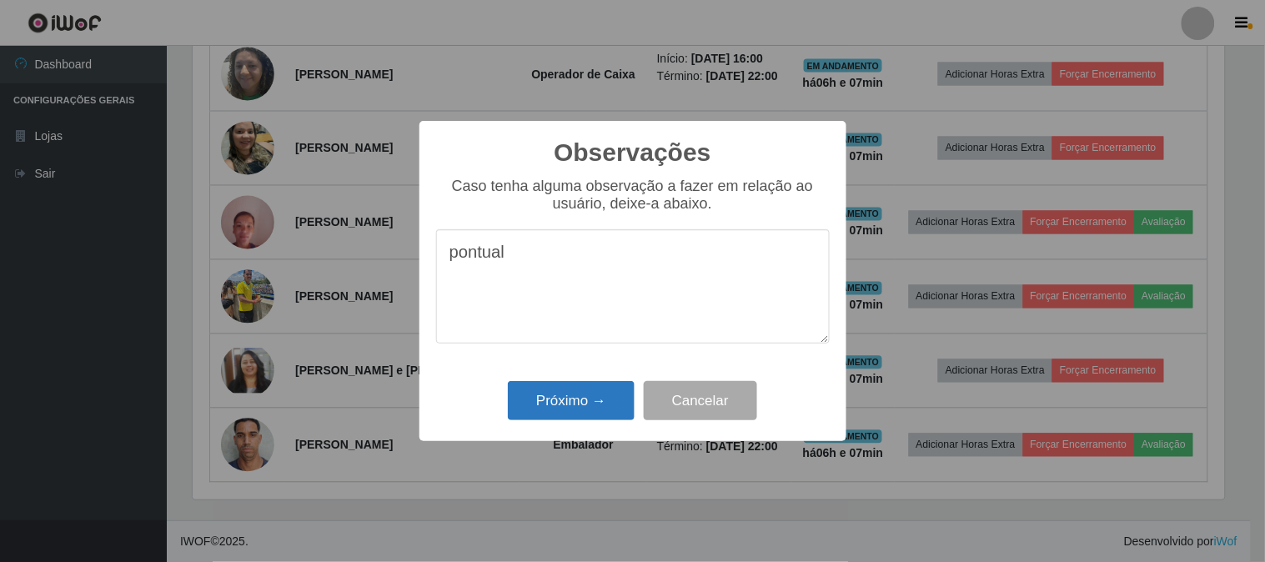
type textarea "pontual"
click at [563, 412] on button "Próximo →" at bounding box center [571, 400] width 127 height 39
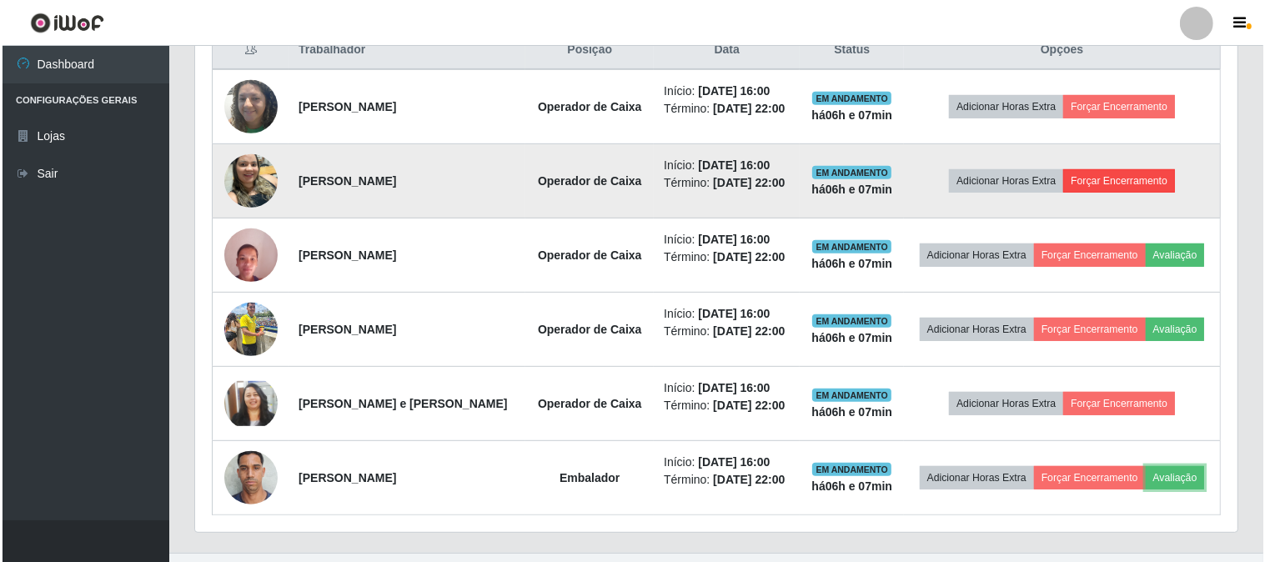
scroll to position [694, 0]
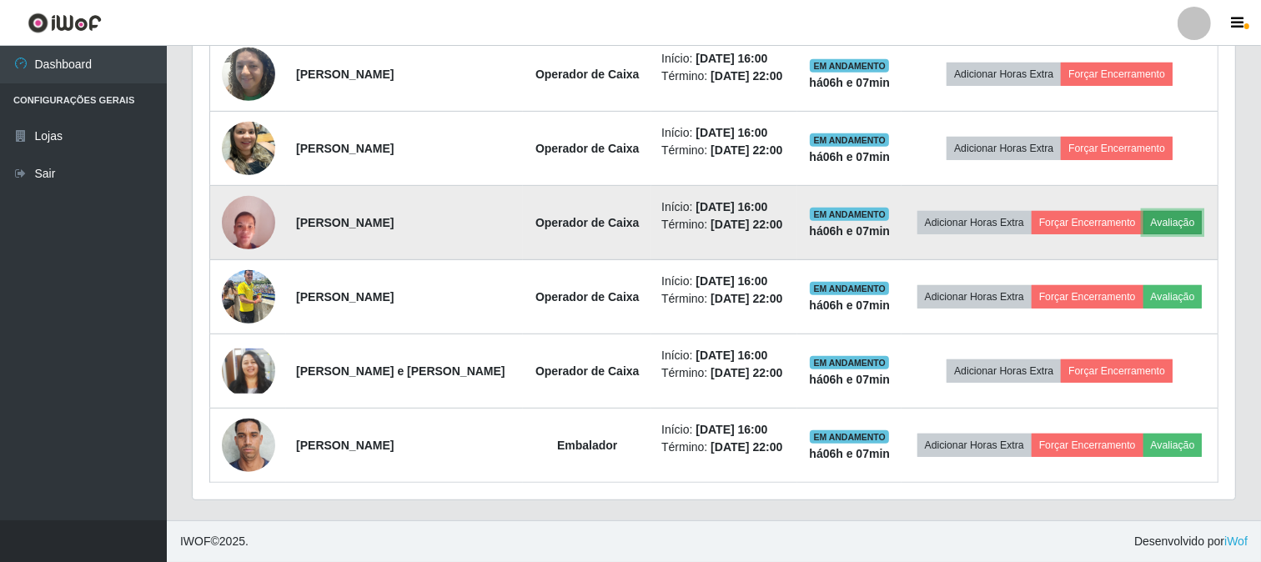
click at [1156, 225] on button "Avaliação" at bounding box center [1172, 222] width 59 height 23
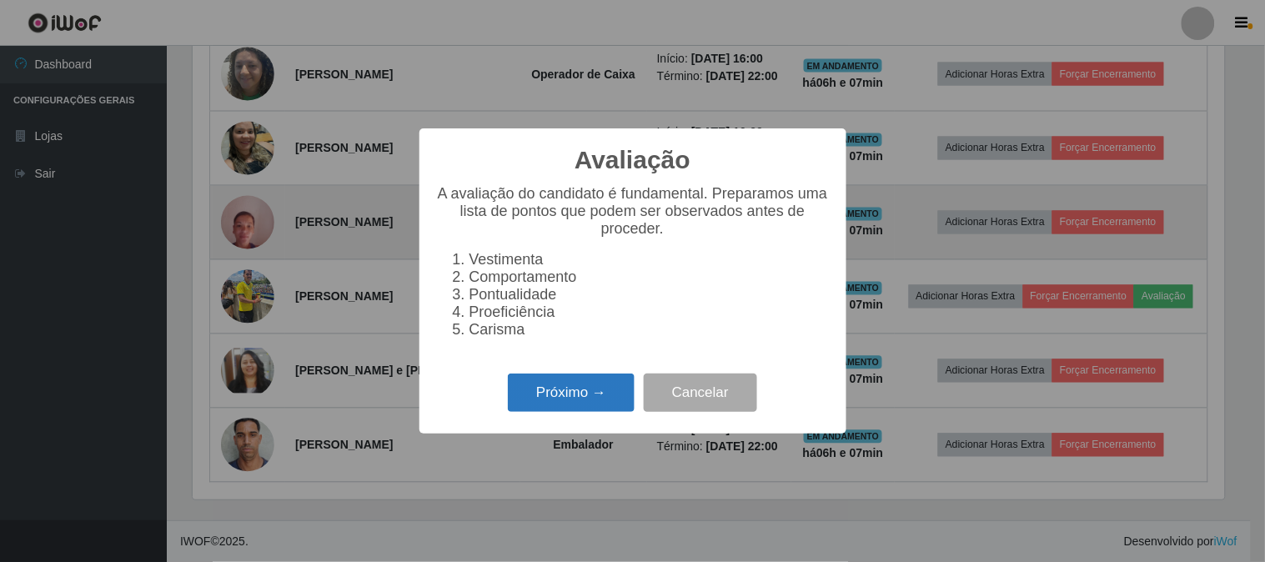
click at [574, 390] on button "Próximo →" at bounding box center [571, 392] width 127 height 39
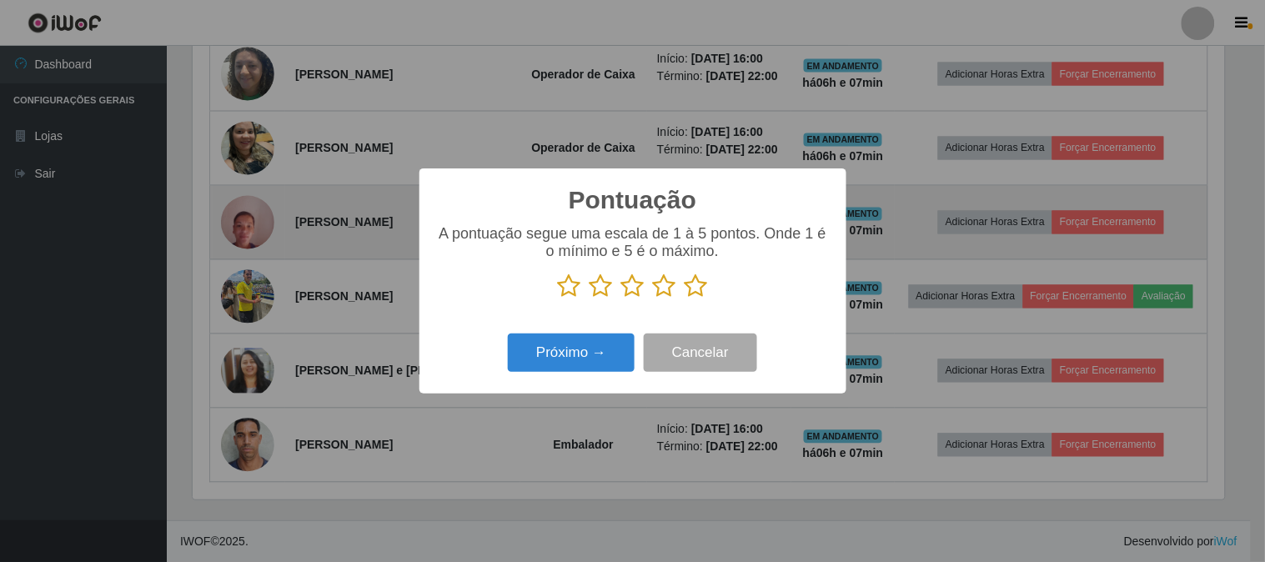
click at [692, 288] on icon at bounding box center [695, 285] width 23 height 25
click at [684, 298] on input "radio" at bounding box center [684, 298] width 0 height 0
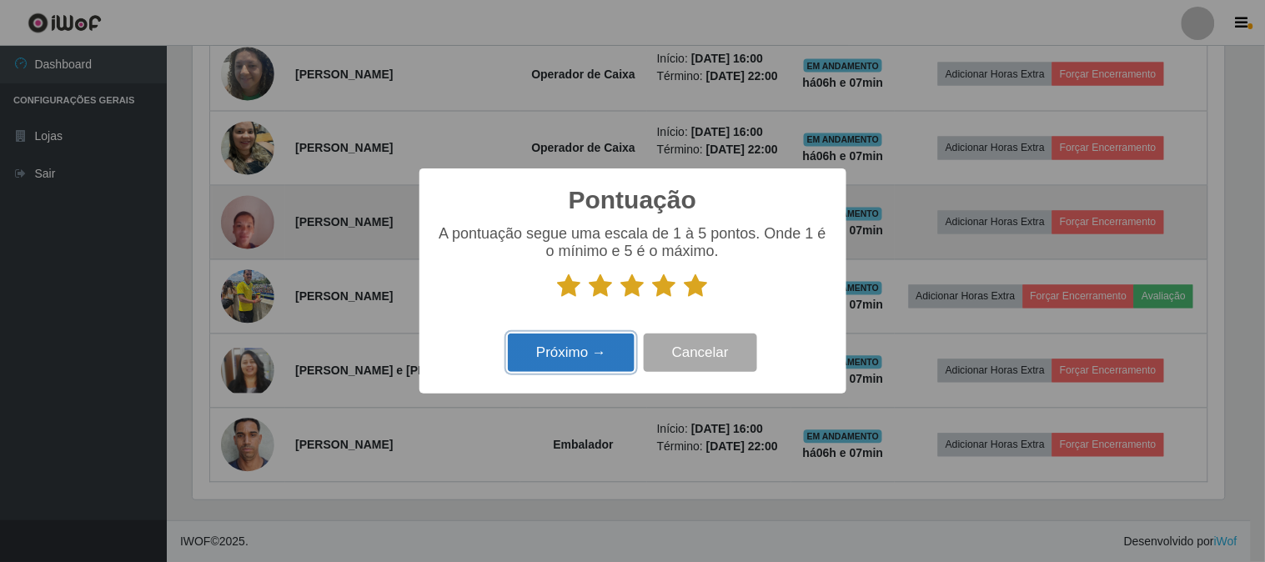
click at [578, 344] on button "Próximo →" at bounding box center [571, 352] width 127 height 39
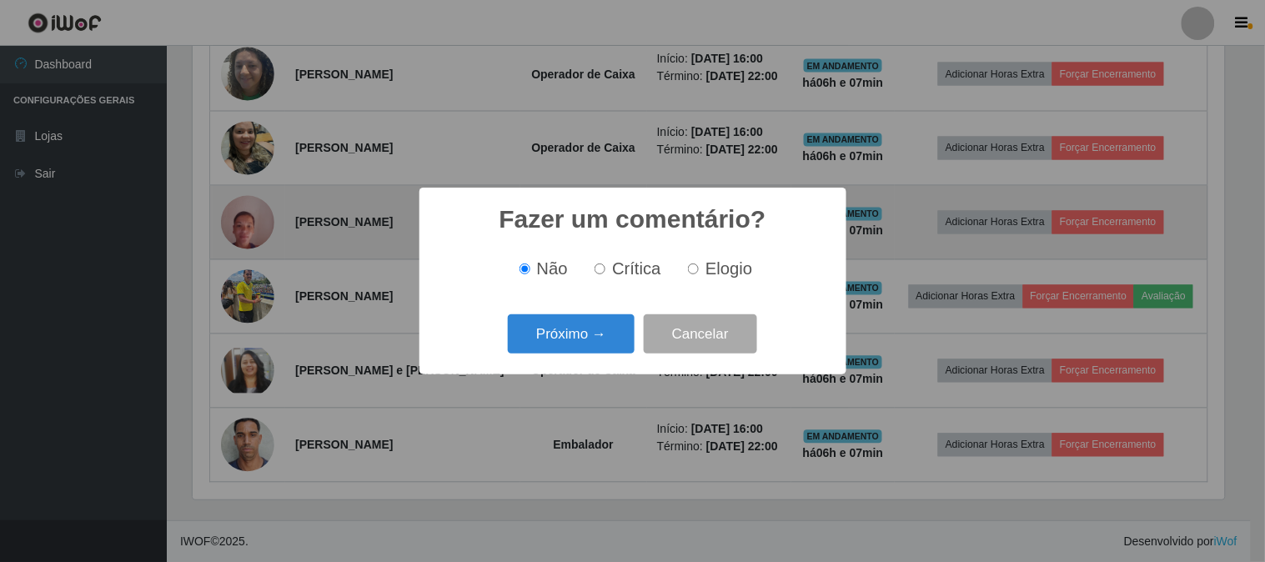
click at [700, 267] on label "Elogio" at bounding box center [716, 268] width 71 height 19
click at [699, 267] on input "Elogio" at bounding box center [693, 268] width 11 height 11
radio input "true"
click at [589, 328] on button "Próximo →" at bounding box center [571, 333] width 127 height 39
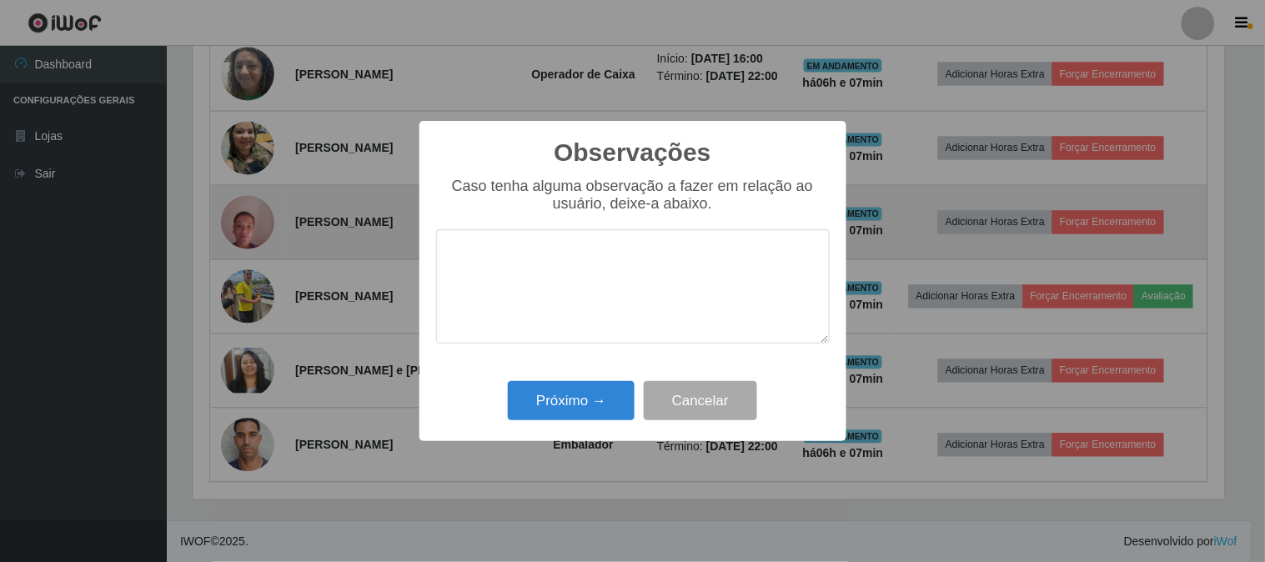
click at [650, 269] on textarea at bounding box center [632, 286] width 393 height 114
type textarea "pontual"
drag, startPoint x: 650, startPoint y: 269, endPoint x: 557, endPoint y: 405, distance: 164.9
click at [557, 405] on button "Próximo →" at bounding box center [571, 400] width 127 height 39
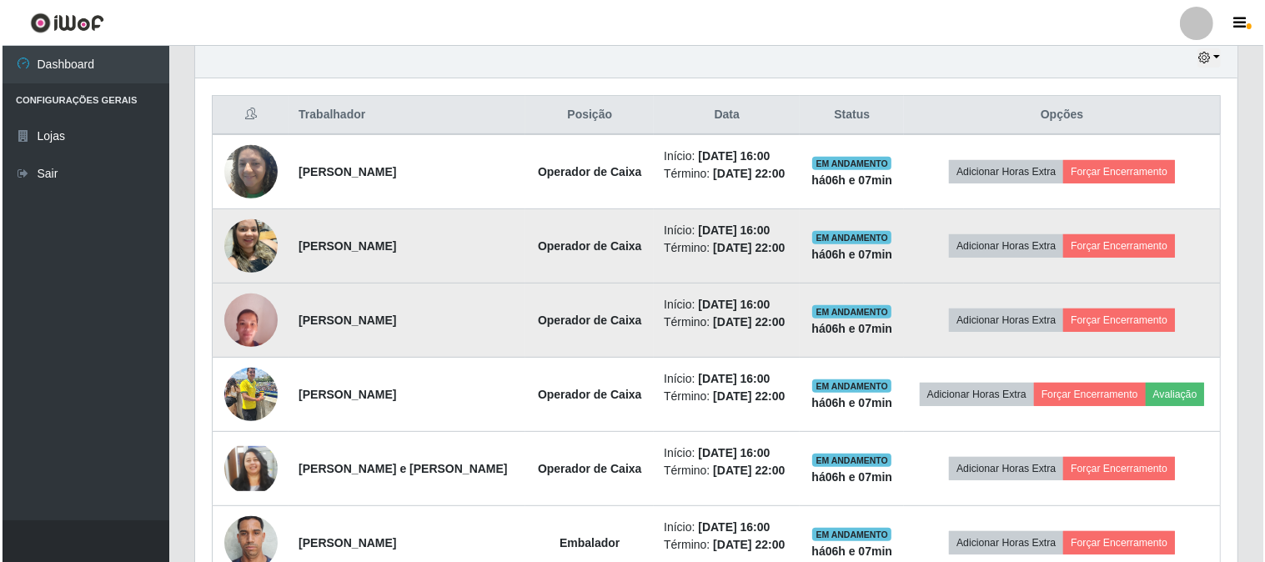
scroll to position [415, 0]
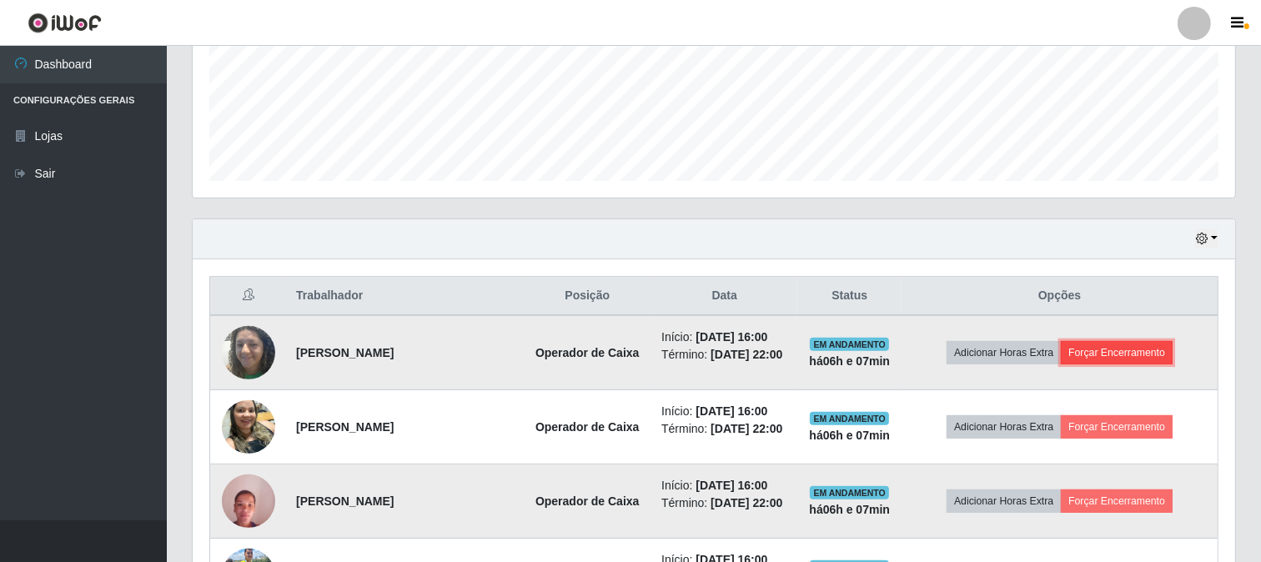
click at [1140, 356] on button "Forçar Encerramento" at bounding box center [1116, 352] width 112 height 23
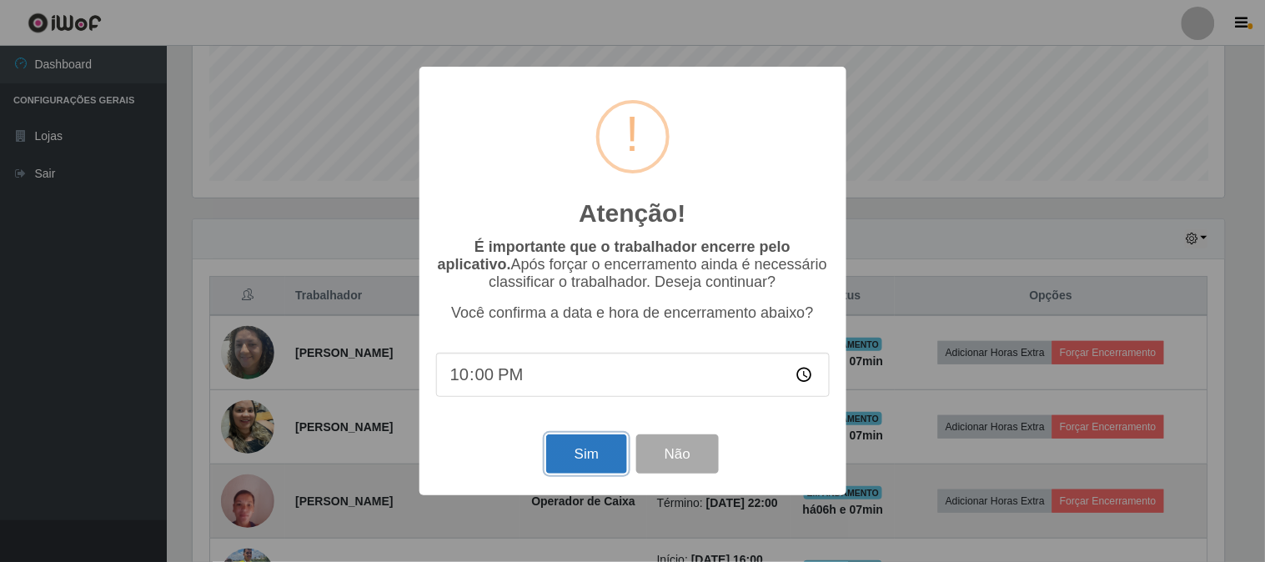
click at [606, 454] on button "Sim" at bounding box center [586, 453] width 81 height 39
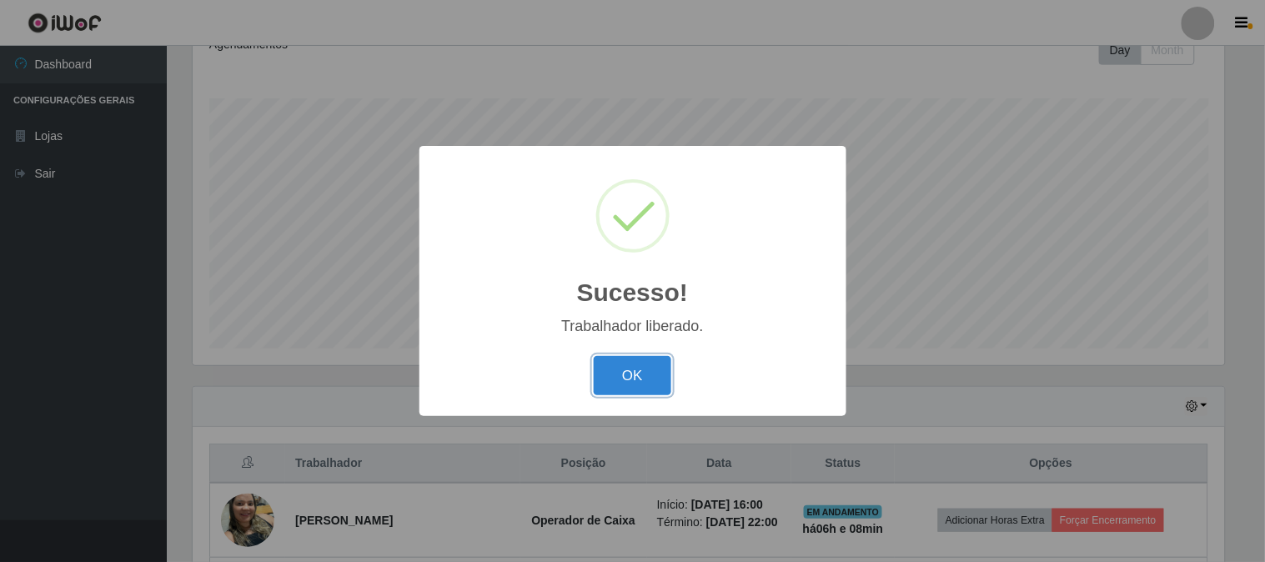
drag, startPoint x: 639, startPoint y: 386, endPoint x: 679, endPoint y: 365, distance: 45.9
click at [640, 386] on button "OK" at bounding box center [633, 375] width 78 height 39
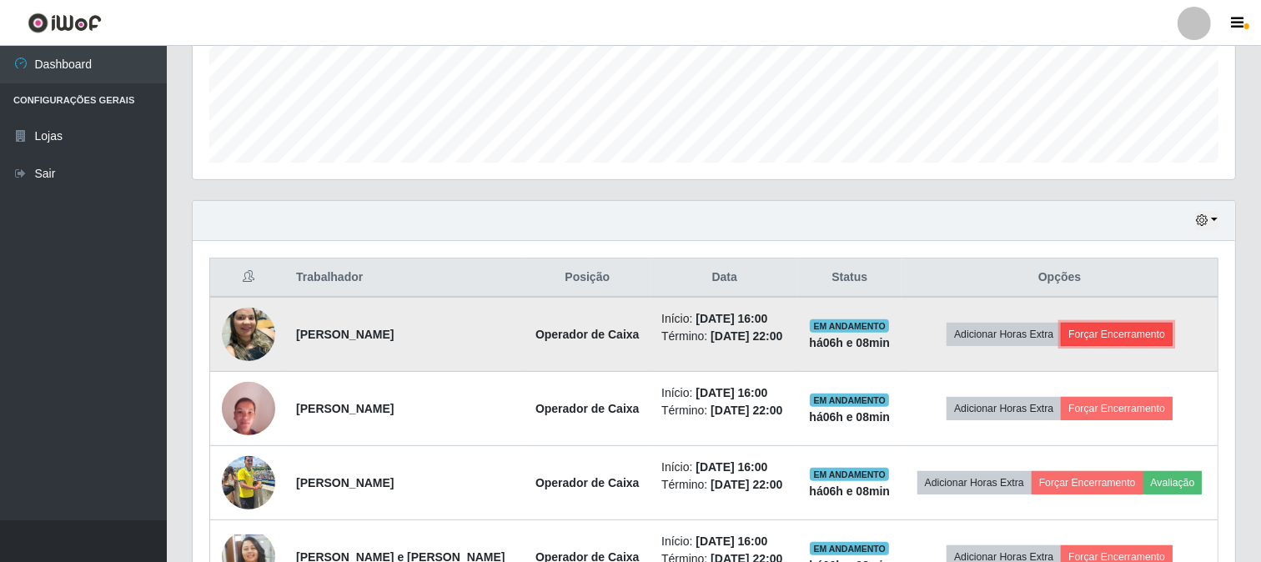
click at [1145, 328] on button "Forçar Encerramento" at bounding box center [1116, 334] width 112 height 23
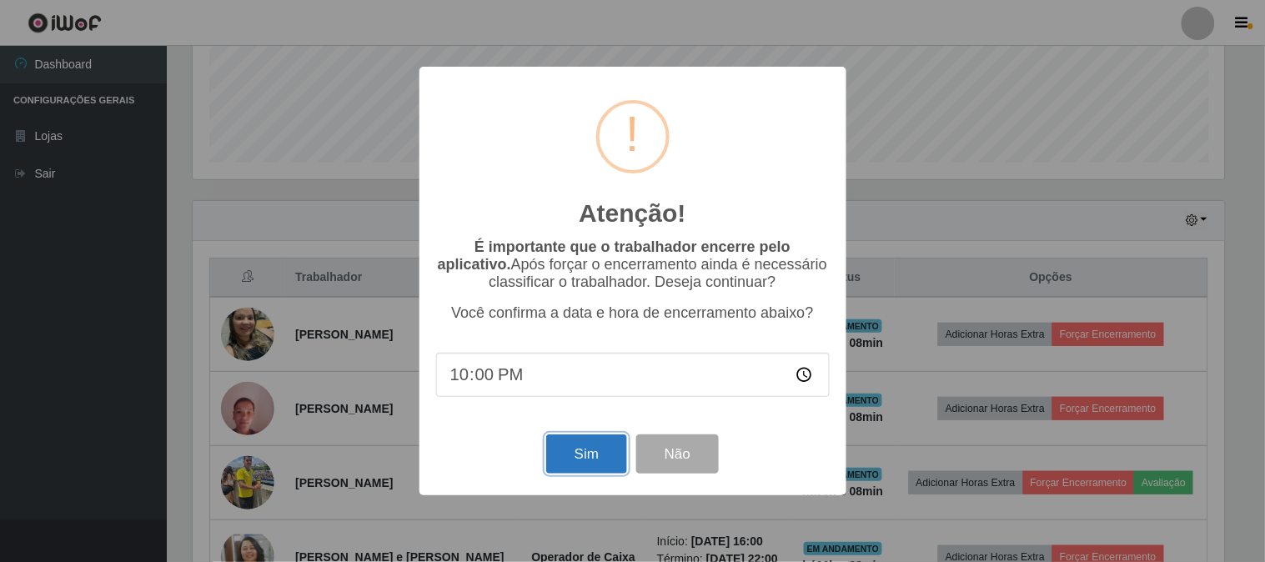
click at [604, 459] on button "Sim" at bounding box center [586, 453] width 81 height 39
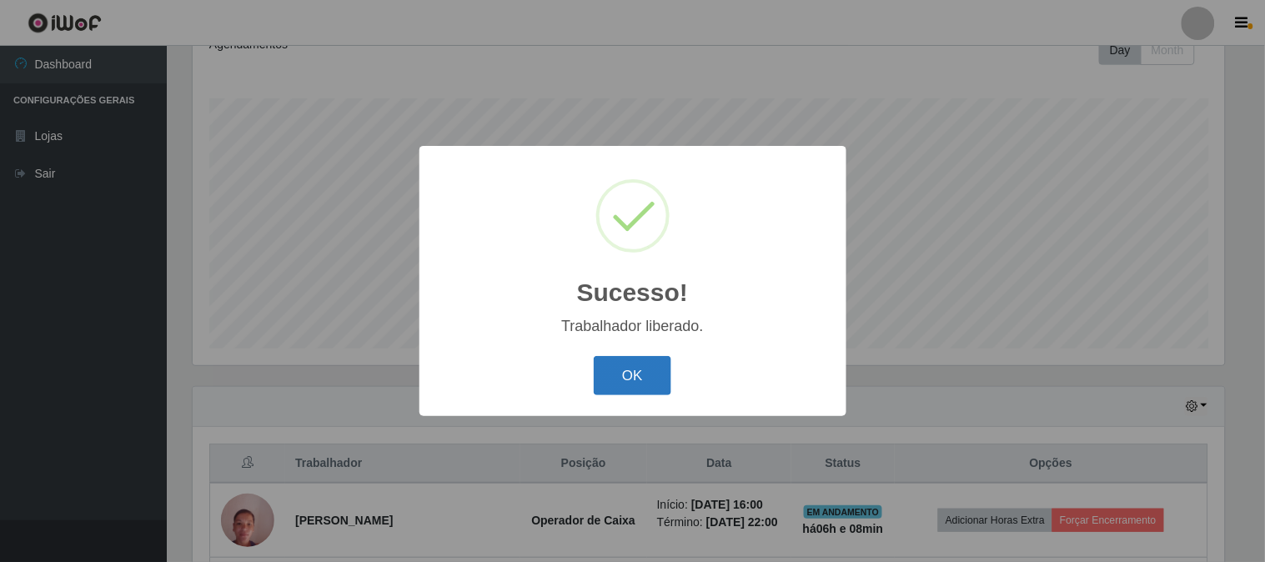
click at [660, 379] on button "OK" at bounding box center [633, 375] width 78 height 39
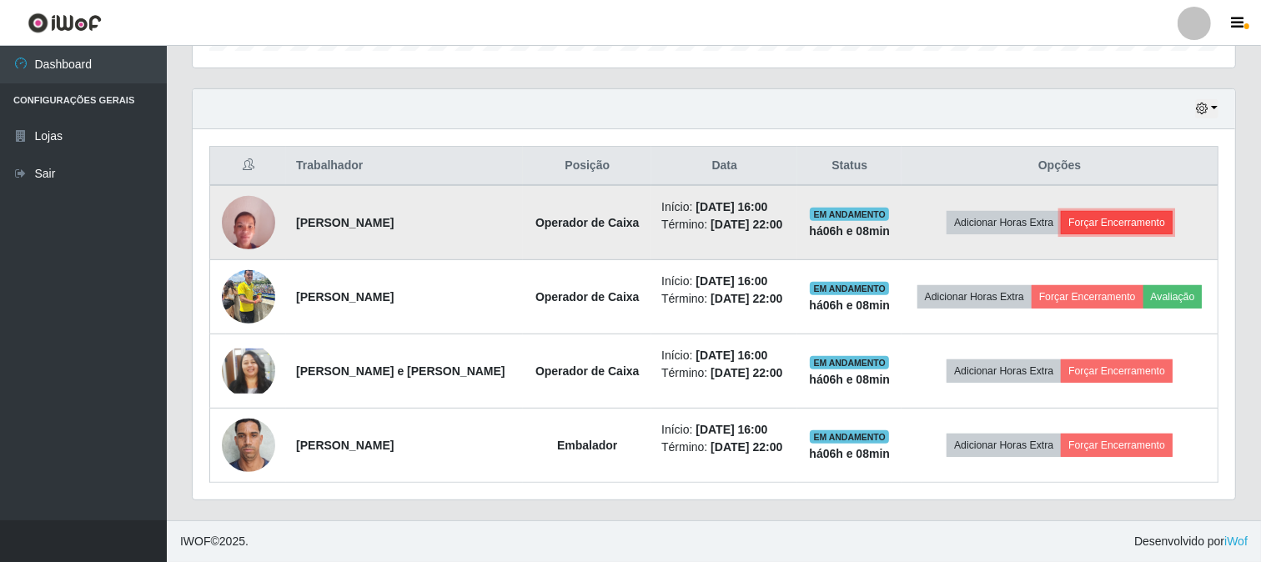
click at [1085, 213] on button "Forçar Encerramento" at bounding box center [1116, 222] width 112 height 23
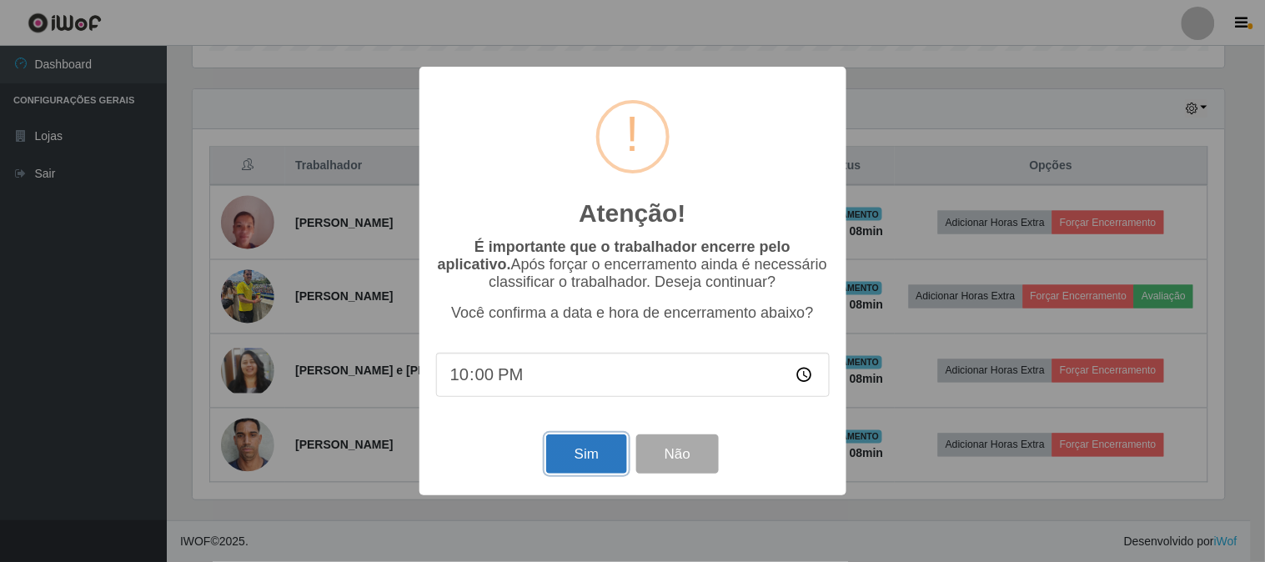
click at [574, 468] on button "Sim" at bounding box center [586, 453] width 81 height 39
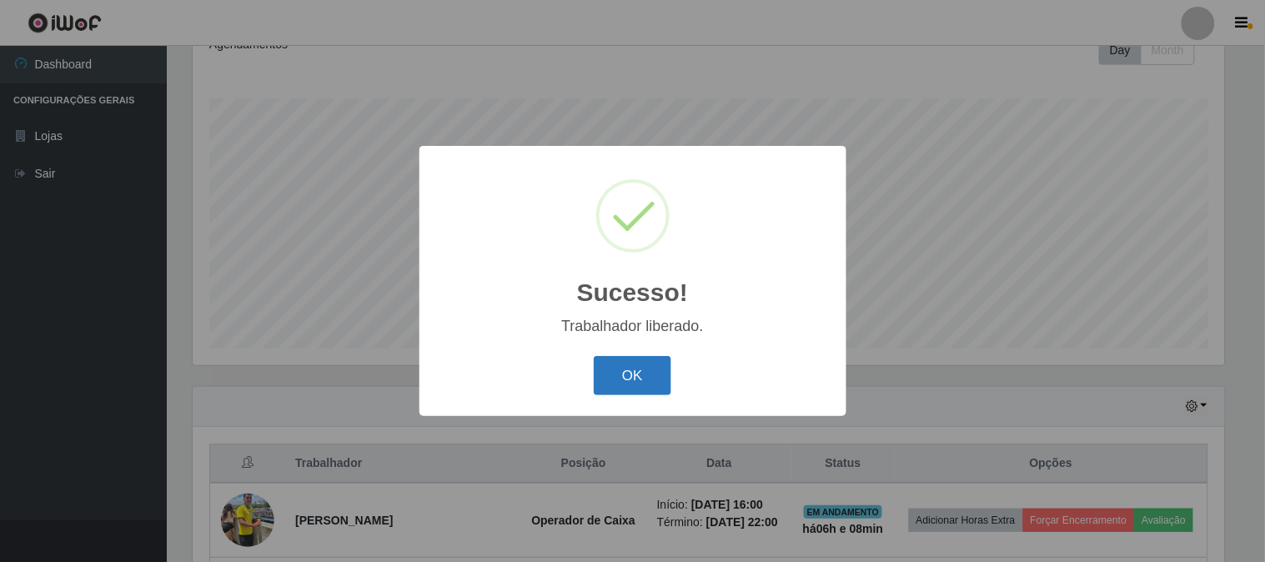
click at [638, 379] on button "OK" at bounding box center [633, 375] width 78 height 39
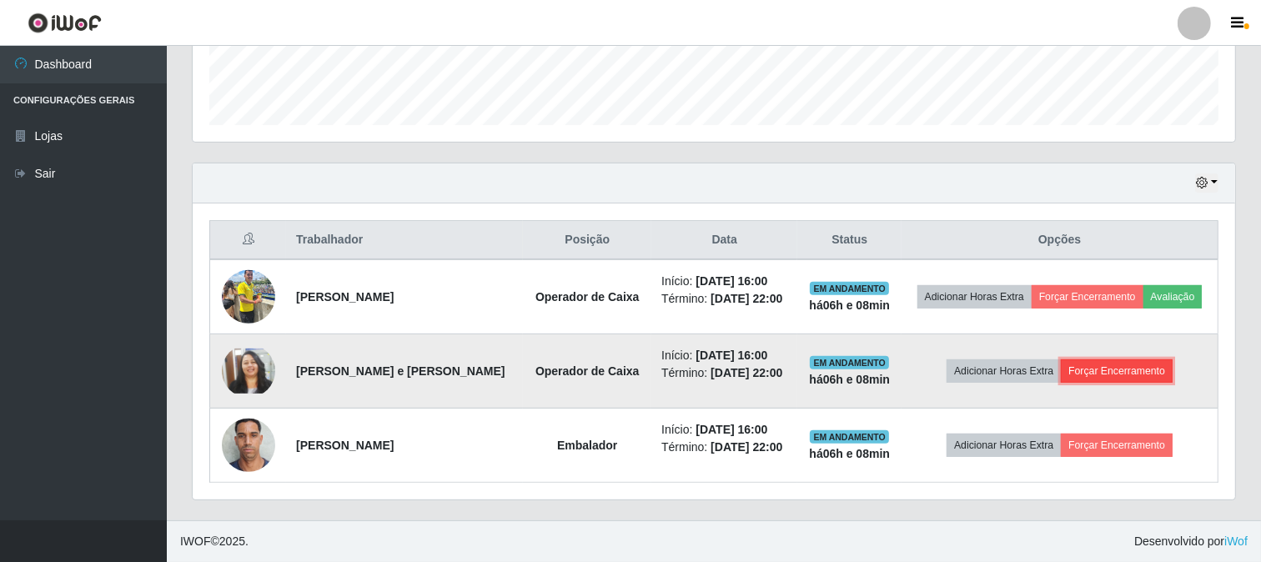
click at [1095, 375] on button "Forçar Encerramento" at bounding box center [1116, 370] width 112 height 23
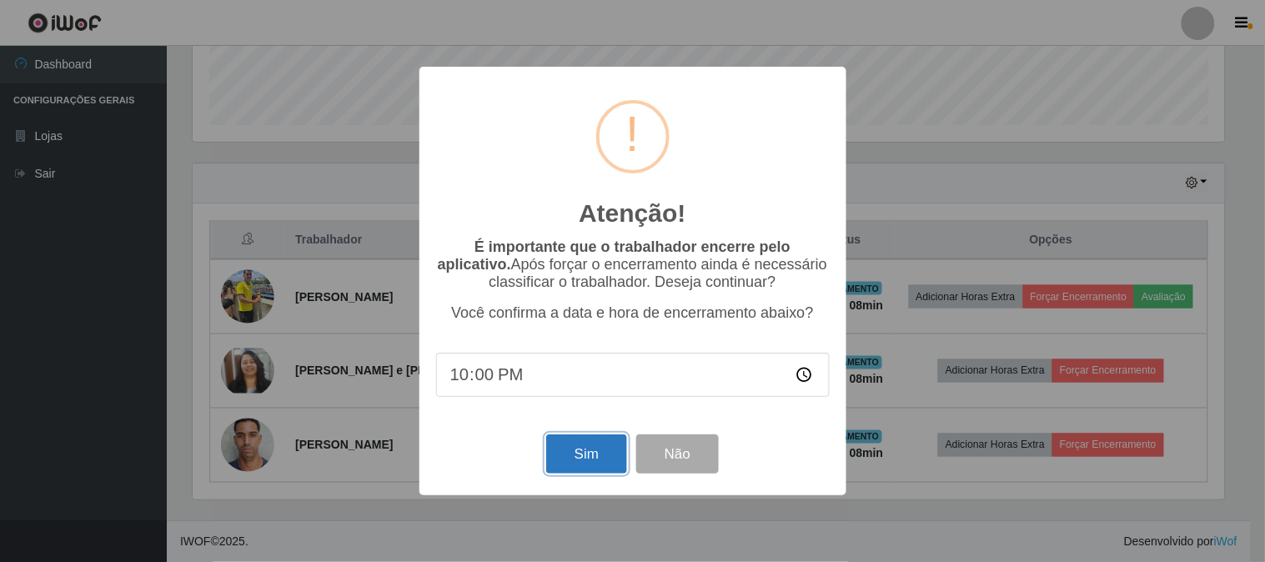
click at [584, 457] on button "Sim" at bounding box center [586, 453] width 81 height 39
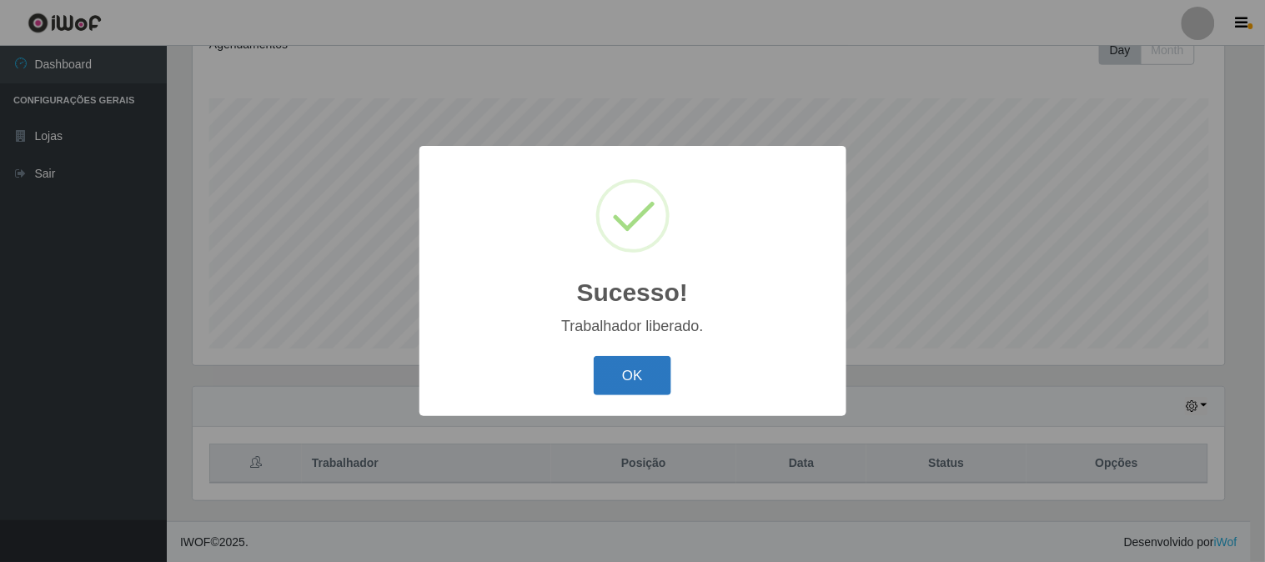
click at [624, 372] on button "OK" at bounding box center [633, 375] width 78 height 39
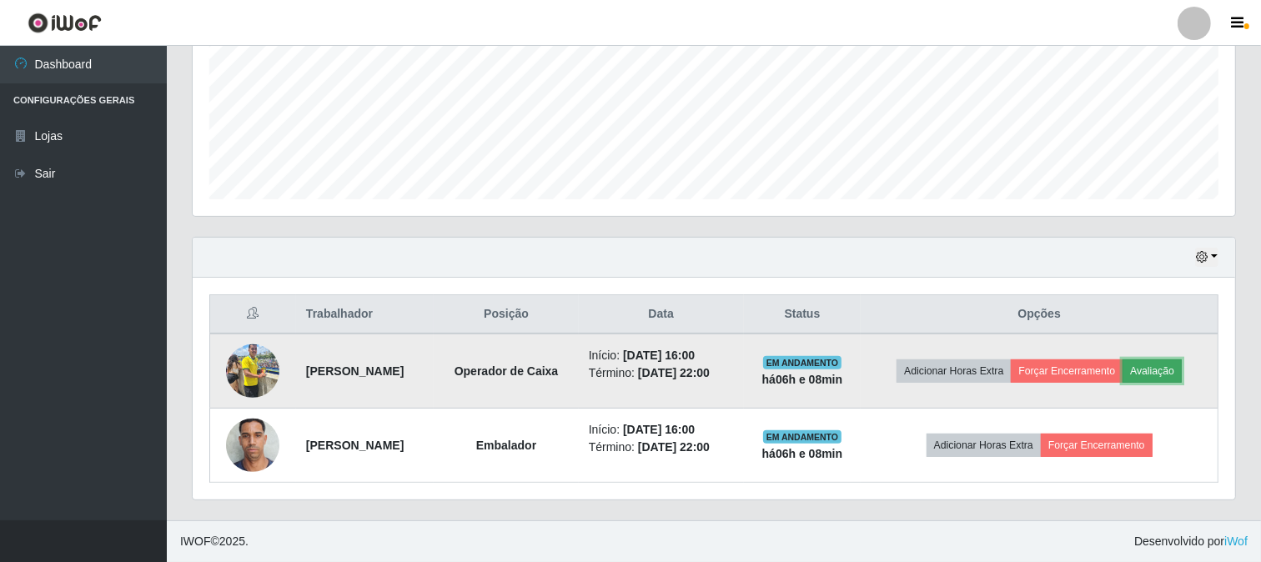
click at [1173, 373] on button "Avaliação" at bounding box center [1151, 370] width 59 height 23
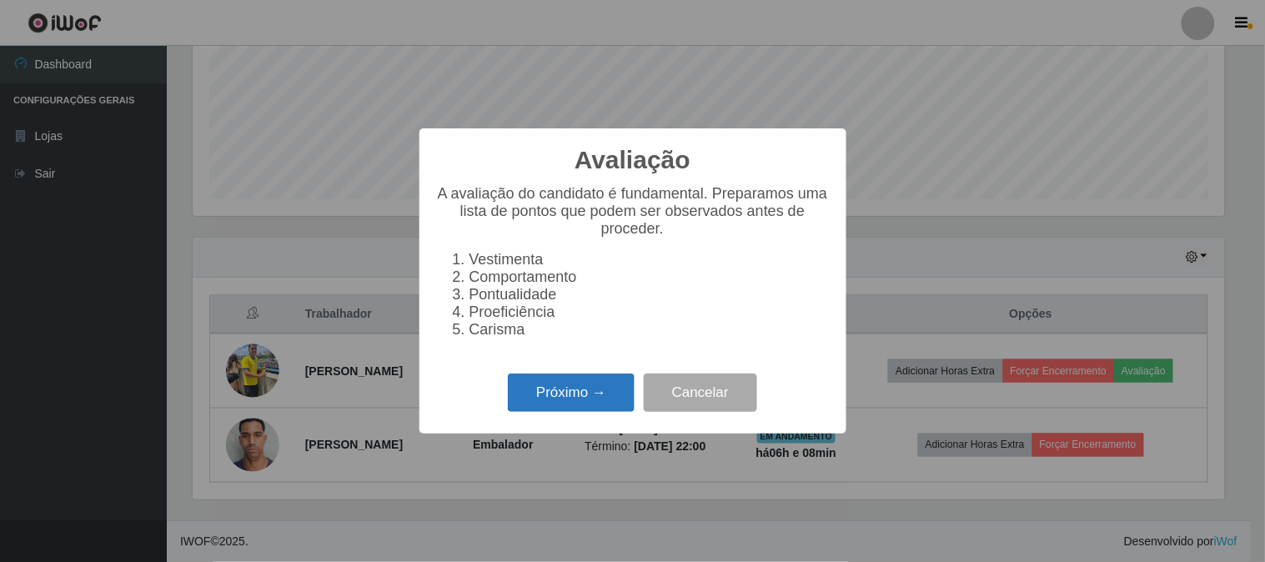
click at [582, 403] on button "Próximo →" at bounding box center [571, 392] width 127 height 39
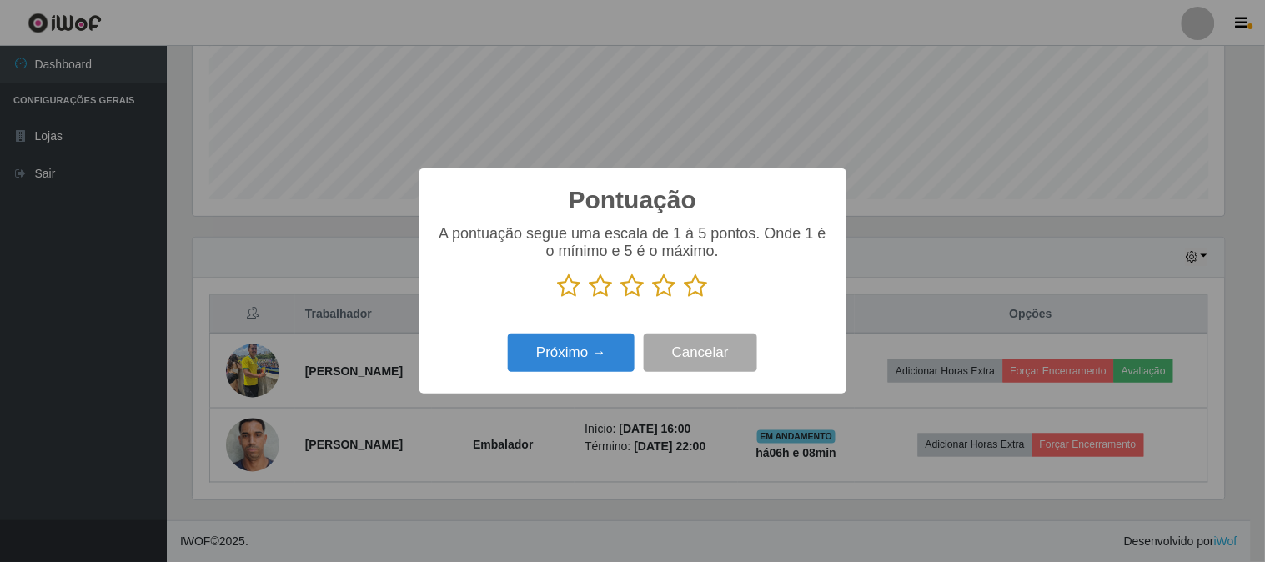
click at [699, 290] on icon at bounding box center [695, 285] width 23 height 25
click at [684, 298] on input "radio" at bounding box center [684, 298] width 0 height 0
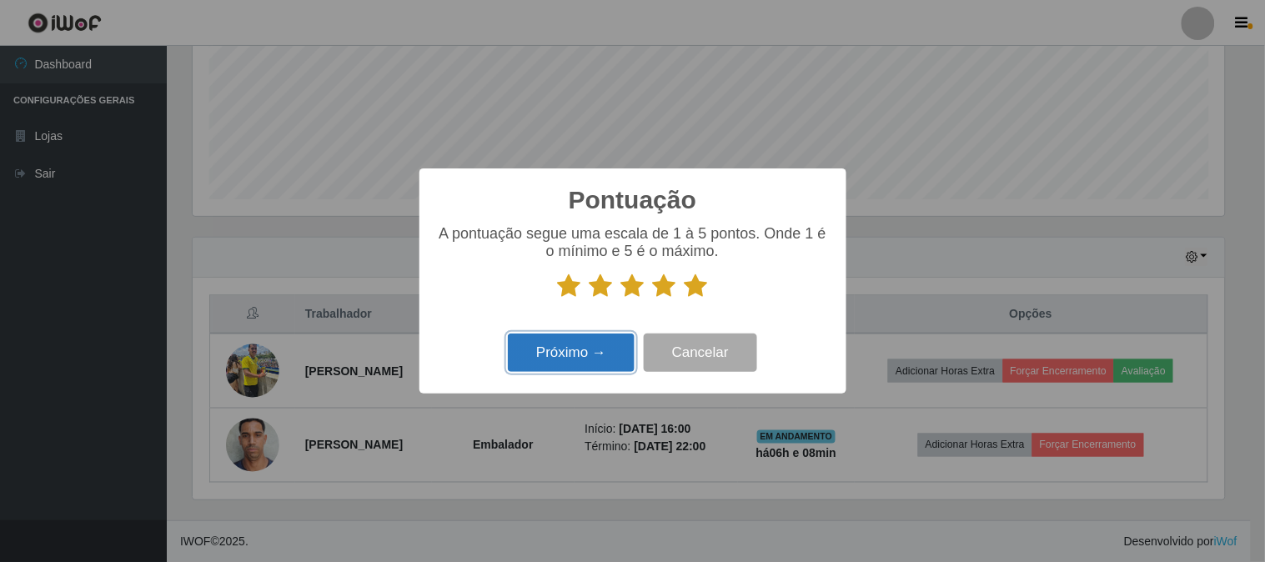
click at [607, 365] on button "Próximo →" at bounding box center [571, 352] width 127 height 39
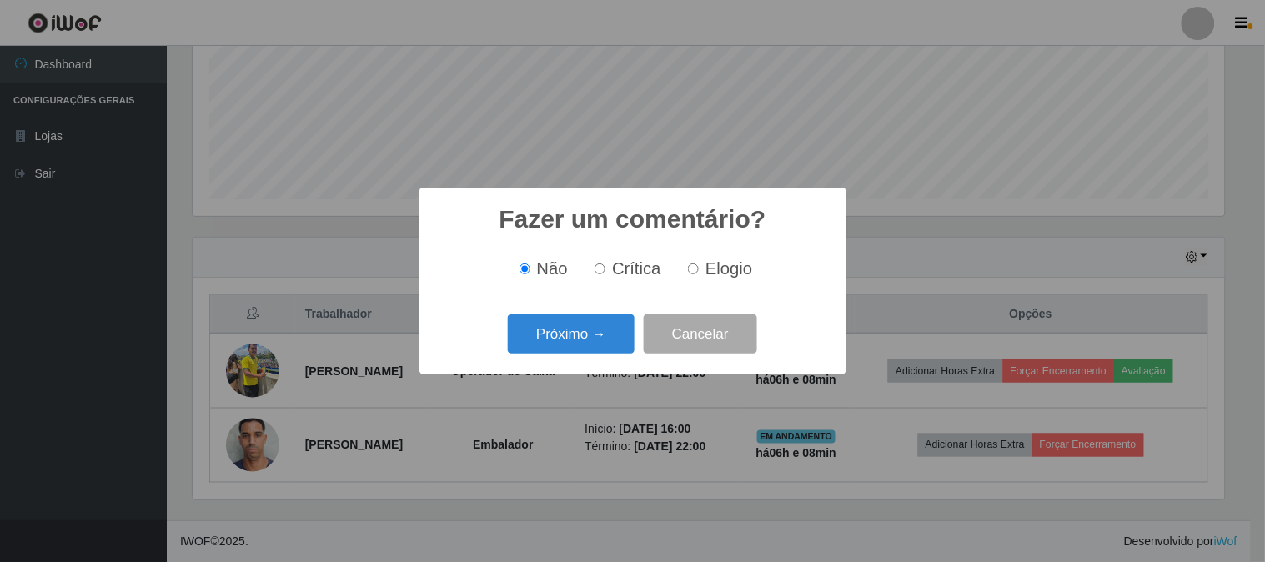
click at [712, 276] on span "Elogio" at bounding box center [728, 268] width 47 height 18
click at [699, 274] on input "Elogio" at bounding box center [693, 268] width 11 height 11
radio input "true"
click at [559, 333] on button "Próximo →" at bounding box center [571, 333] width 127 height 39
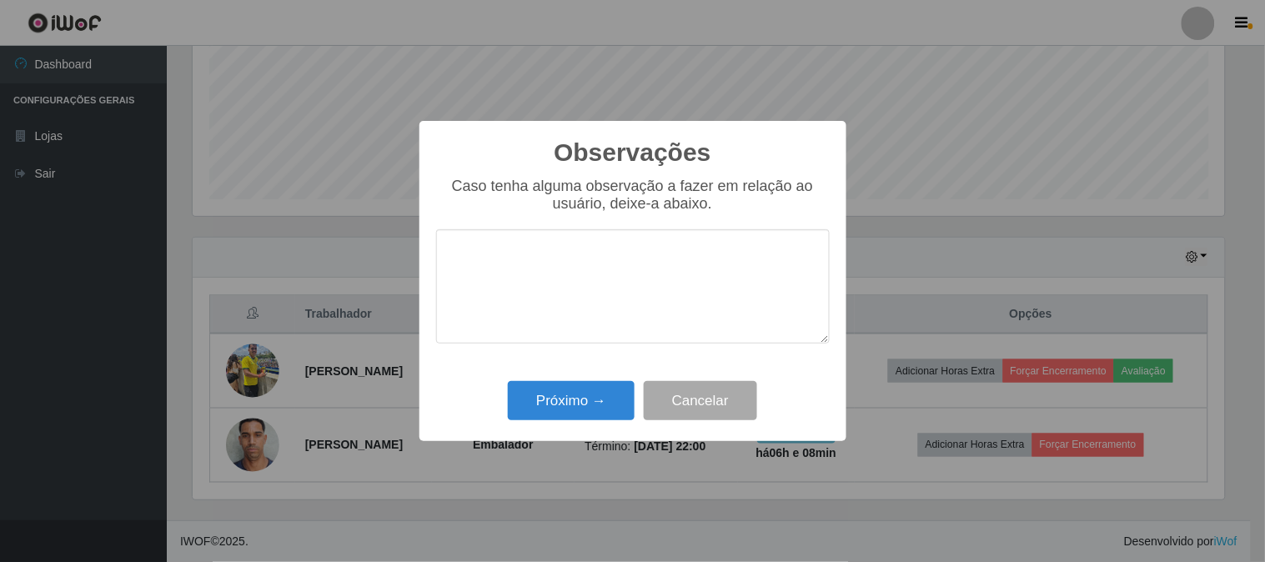
click at [756, 252] on textarea at bounding box center [632, 286] width 393 height 114
type textarea "pontual"
click at [543, 398] on button "Próximo →" at bounding box center [571, 400] width 127 height 39
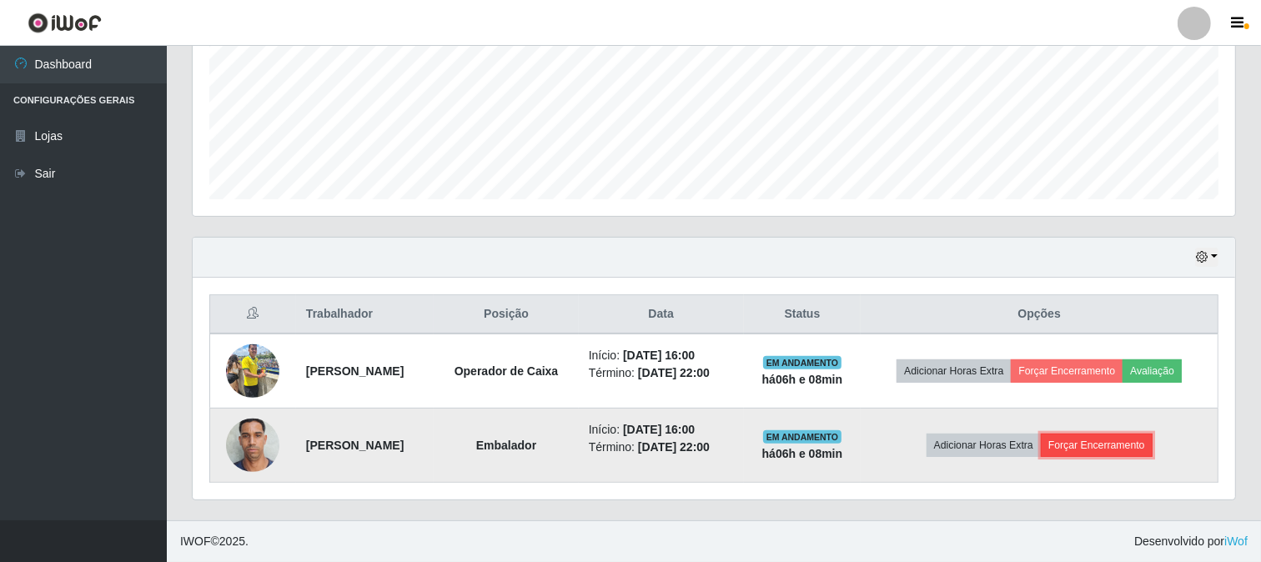
click at [1092, 444] on button "Forçar Encerramento" at bounding box center [1096, 445] width 112 height 23
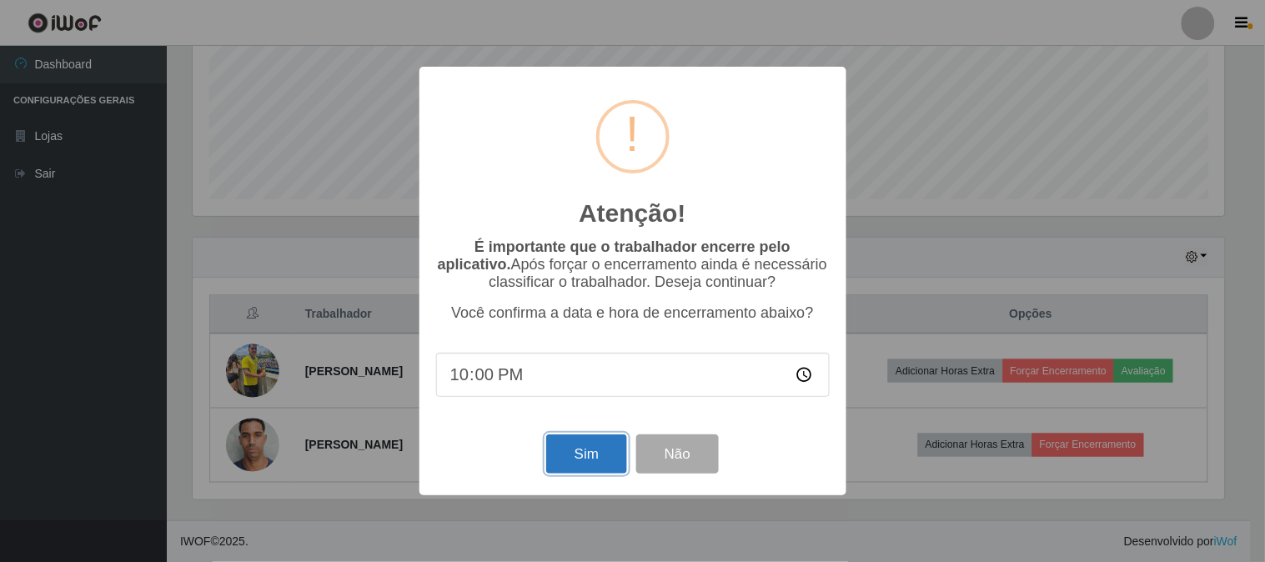
click at [607, 450] on button "Sim" at bounding box center [586, 453] width 81 height 39
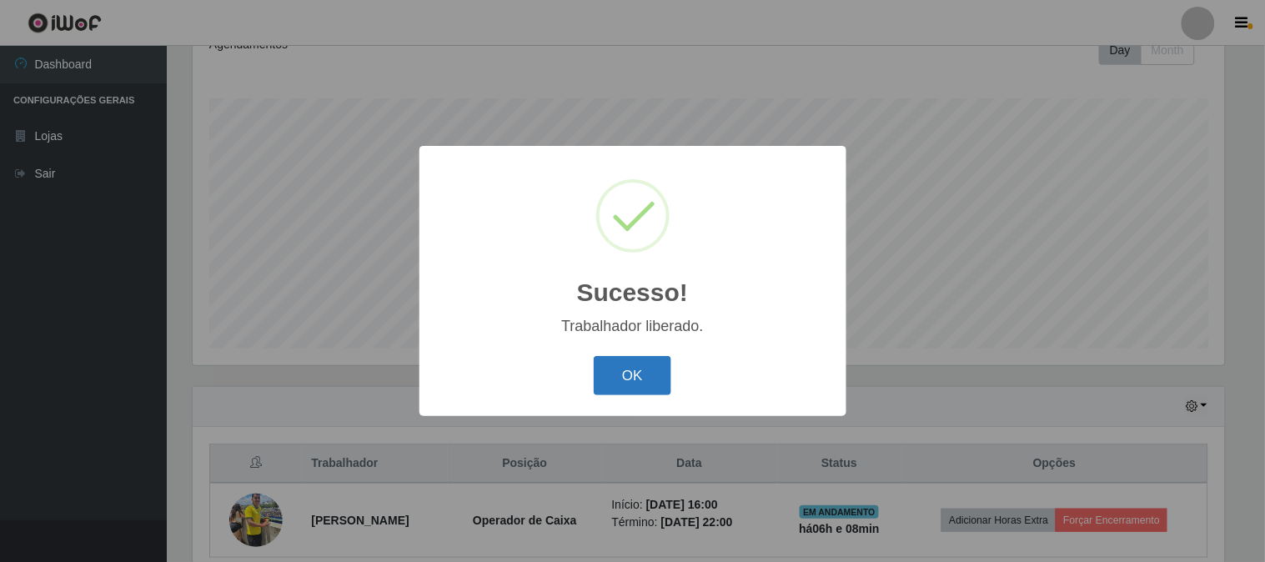
click at [626, 368] on button "OK" at bounding box center [633, 375] width 78 height 39
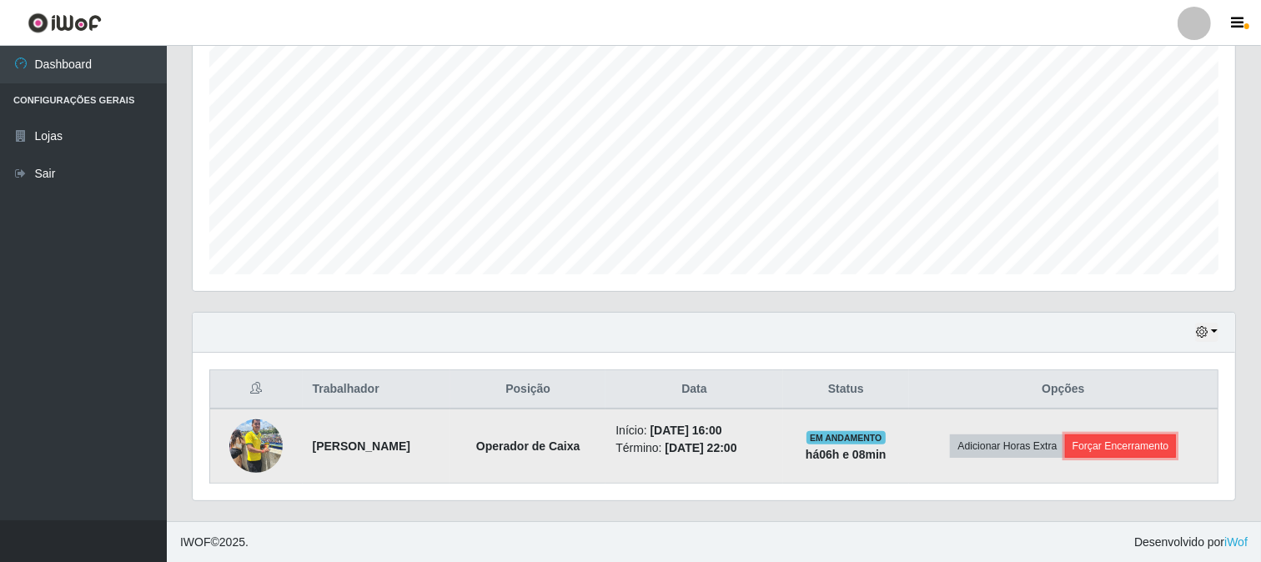
click at [1145, 454] on button "Forçar Encerramento" at bounding box center [1121, 445] width 112 height 23
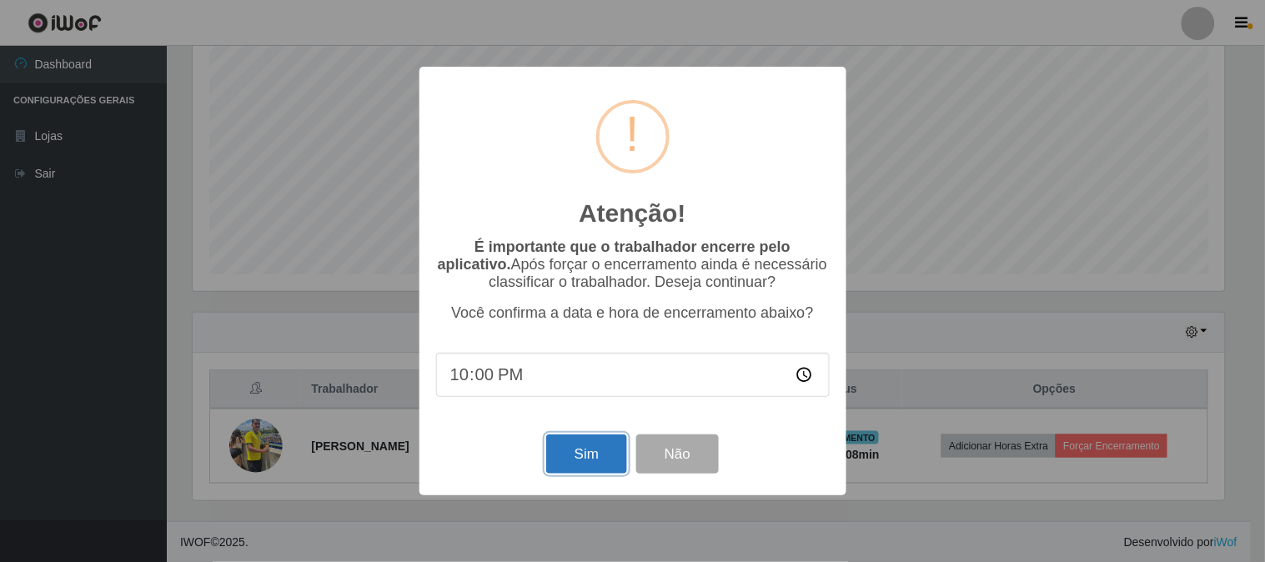
click at [586, 454] on button "Sim" at bounding box center [586, 453] width 81 height 39
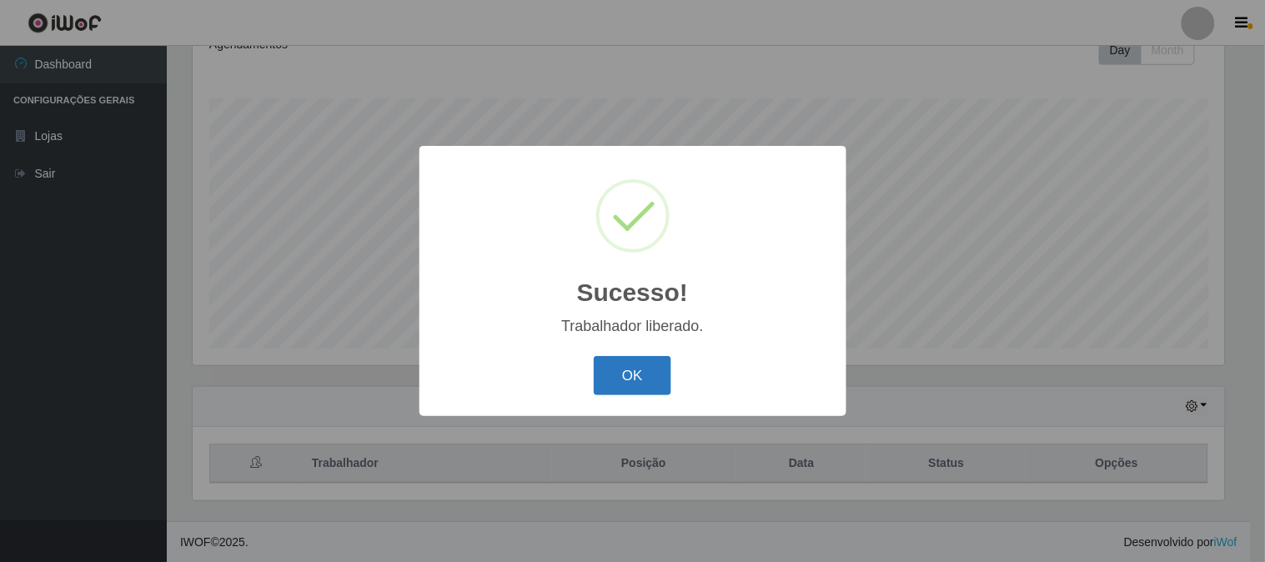
click at [627, 372] on button "OK" at bounding box center [633, 375] width 78 height 39
